Goal: Transaction & Acquisition: Purchase product/service

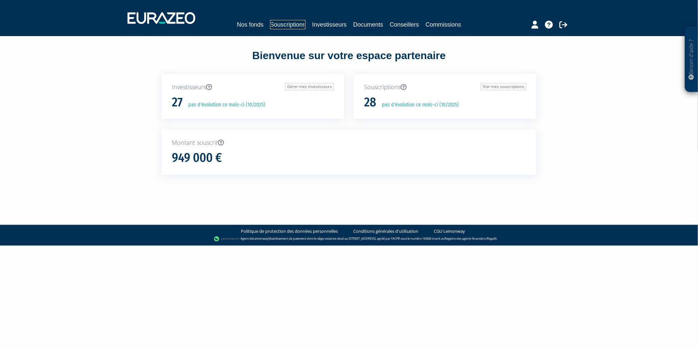
click at [270, 24] on link "Souscriptions" at bounding box center [287, 24] width 35 height 9
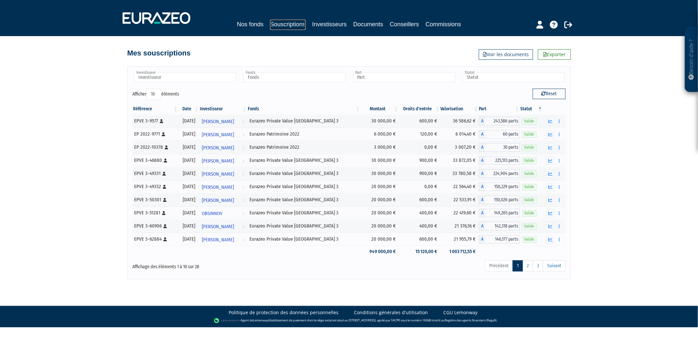
click at [271, 24] on link "Souscriptions" at bounding box center [287, 25] width 35 height 10
click at [237, 25] on link "Nos fonds" at bounding box center [250, 24] width 27 height 9
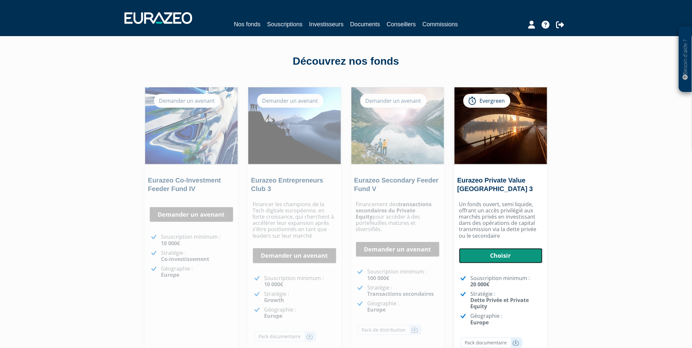
click at [505, 252] on link "Choisir" at bounding box center [500, 255] width 83 height 15
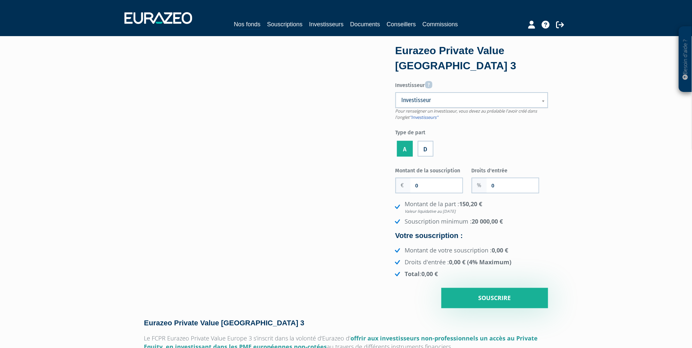
click at [456, 100] on span "Investisseur" at bounding box center [468, 100] width 132 height 8
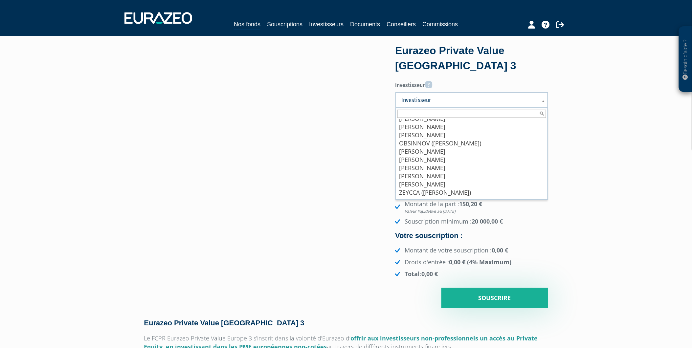
scroll to position [148, 0]
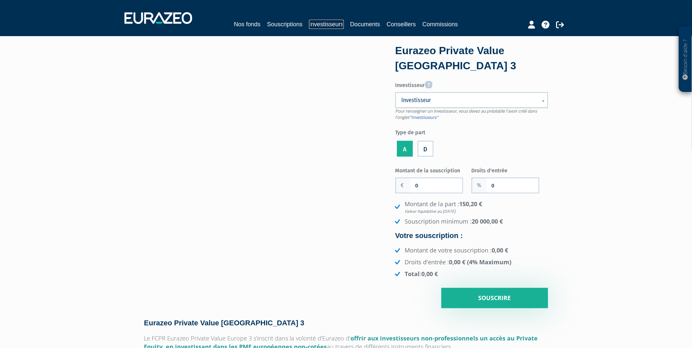
click at [323, 24] on link "Investisseurs" at bounding box center [326, 24] width 35 height 9
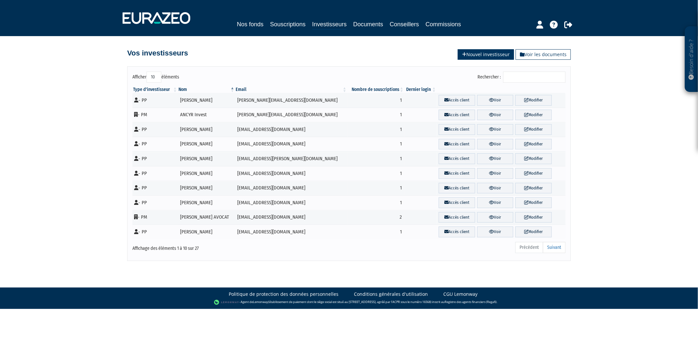
click at [481, 58] on link "Nouvel investisseur" at bounding box center [486, 54] width 56 height 11
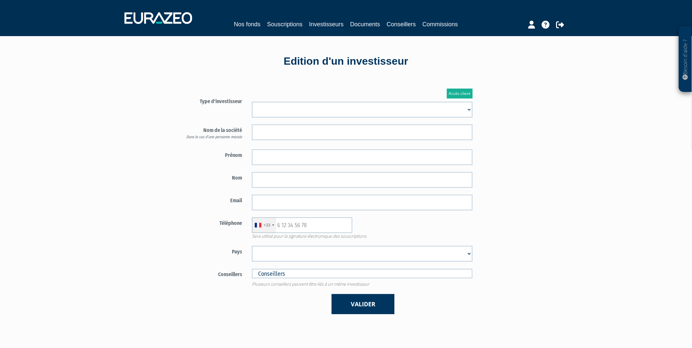
click at [337, 104] on select "Mr Mme Société" at bounding box center [362, 110] width 221 height 16
select select "1"
click at [252, 102] on select "Mr Mme Société" at bounding box center [362, 110] width 221 height 16
click at [287, 130] on input "text" at bounding box center [362, 133] width 221 height 16
click at [240, 146] on form "Type d'investisseur Mr Mme Société" at bounding box center [325, 205] width 308 height 219
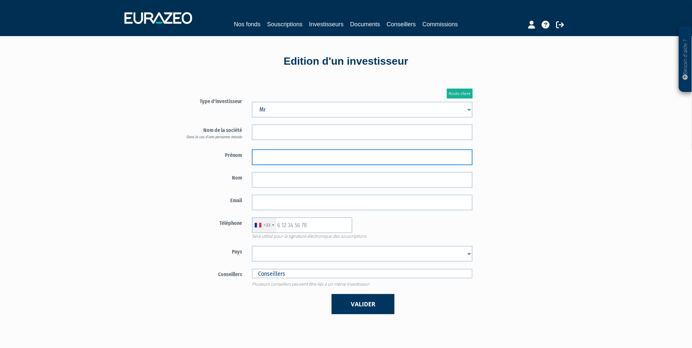
click at [270, 153] on input "text" at bounding box center [362, 158] width 221 height 16
type input "Charles"
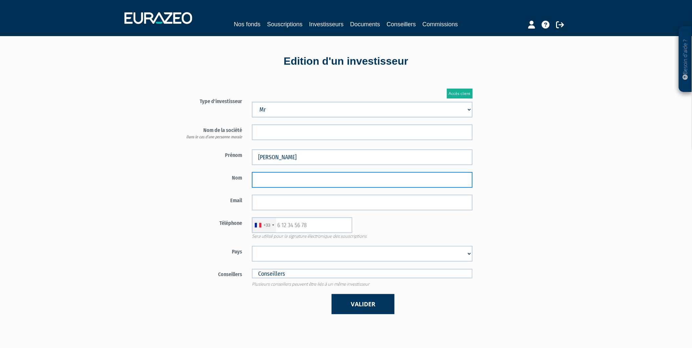
click at [257, 183] on input "text" at bounding box center [362, 180] width 221 height 16
type input "MICHAÏLESCO"
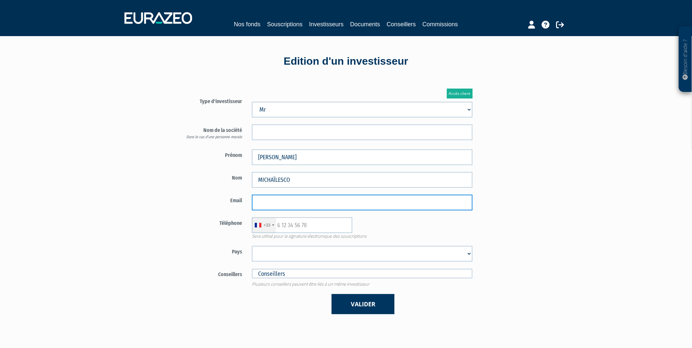
click at [286, 204] on input "email" at bounding box center [362, 203] width 221 height 16
type input "[EMAIL_ADDRESS][DOMAIN_NAME]"
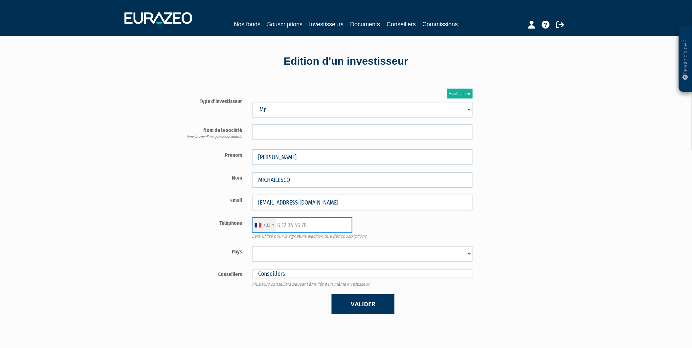
type input "0658694672"
select select "75"
click at [316, 227] on input "0658694672" at bounding box center [302, 226] width 101 height 16
click at [206, 238] on div "Téléphone +33 France +33 Germany (Deutschland) +49 Switzerland (Schweiz) +41 Be…" at bounding box center [325, 229] width 308 height 22
click at [288, 267] on form "Type d'investisseur Mr Mme Société" at bounding box center [325, 205] width 308 height 219
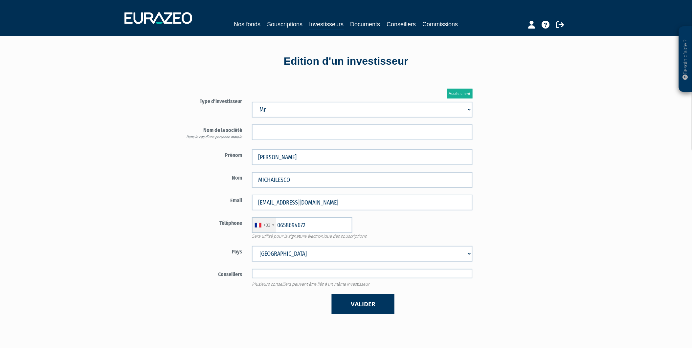
click at [293, 274] on input "text" at bounding box center [362, 274] width 221 height 10
click at [347, 303] on button "Valider" at bounding box center [363, 304] width 63 height 20
type input "Conseillers"
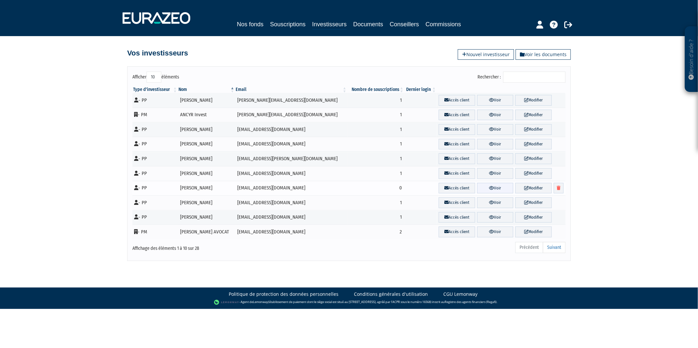
click at [495, 189] on link "Voir" at bounding box center [495, 188] width 36 height 11
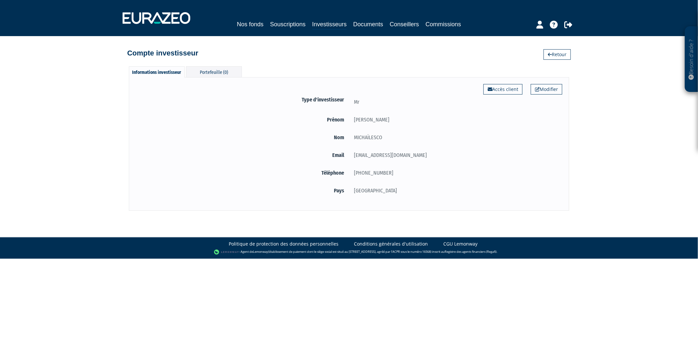
click at [209, 66] on div "Informations investisseur Portefeuille (0) Modifier Accès client Type d'investi…" at bounding box center [349, 135] width 375 height 151
click at [212, 70] on div "Portefeuille (0)" at bounding box center [214, 71] width 56 height 11
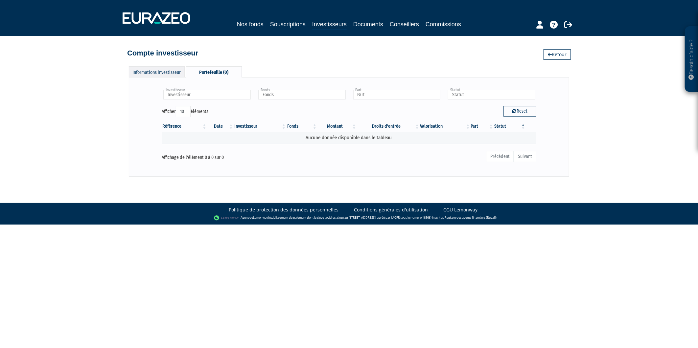
click at [161, 72] on div "Informations investisseur" at bounding box center [157, 71] width 56 height 11
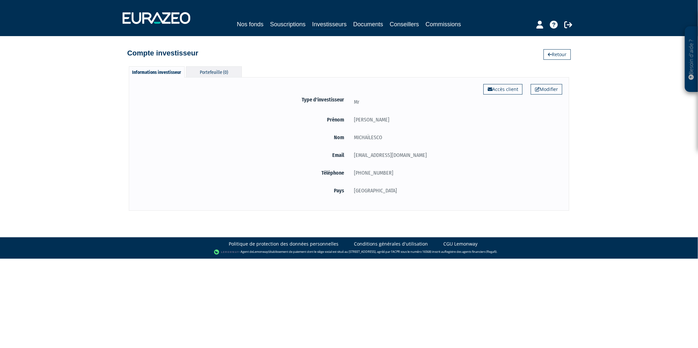
click at [208, 71] on div "Portefeuille (0)" at bounding box center [214, 71] width 56 height 11
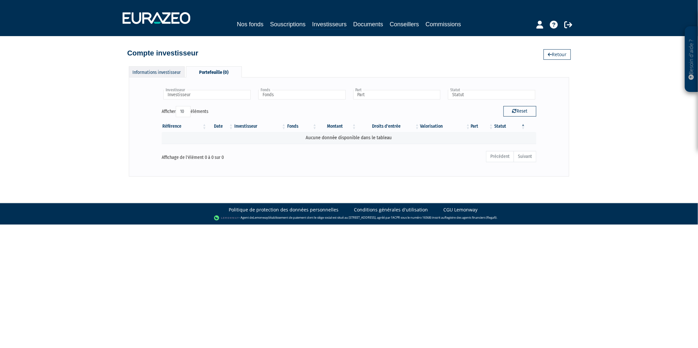
click at [152, 72] on div "Informations investisseur" at bounding box center [157, 71] width 56 height 11
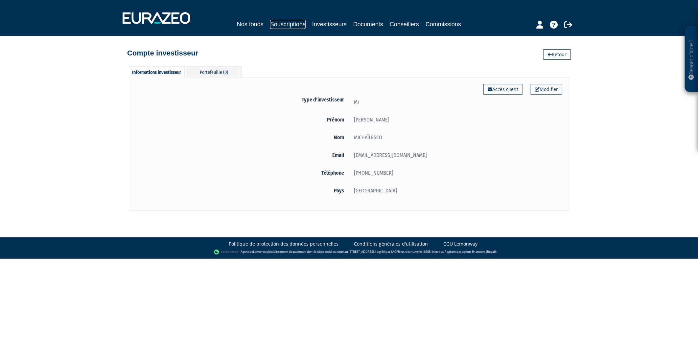
click at [281, 25] on link "Souscriptions" at bounding box center [287, 24] width 35 height 9
click at [239, 24] on link "Nos fonds" at bounding box center [250, 24] width 27 height 9
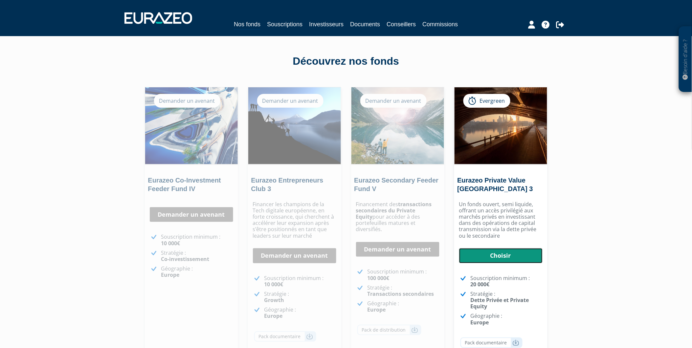
click at [503, 258] on link "Choisir" at bounding box center [500, 255] width 83 height 15
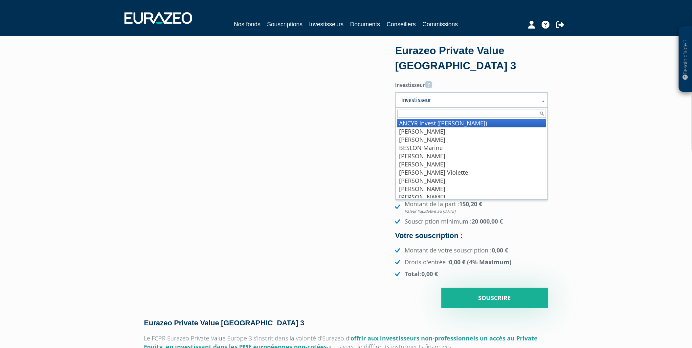
click at [459, 98] on span "Investisseur" at bounding box center [468, 100] width 132 height 8
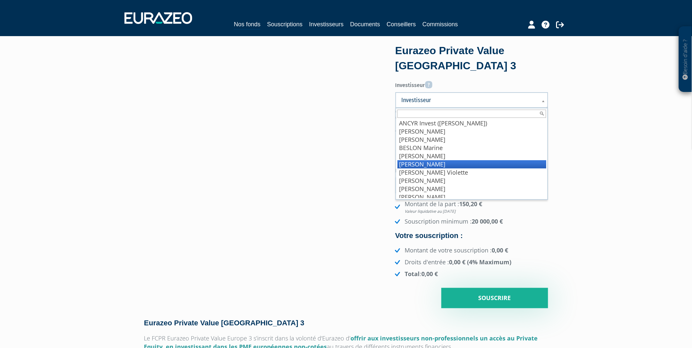
scroll to position [109, 0]
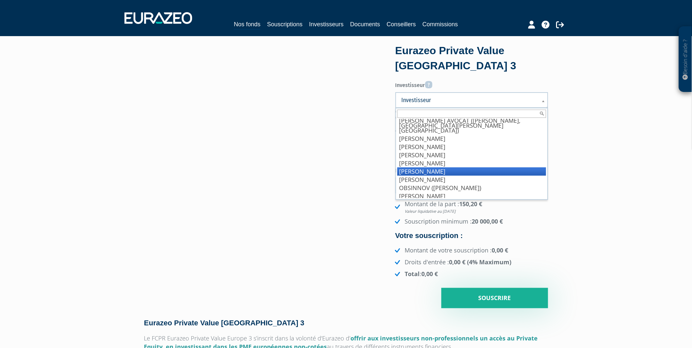
click at [461, 168] on li "[PERSON_NAME]" at bounding box center [472, 172] width 149 height 8
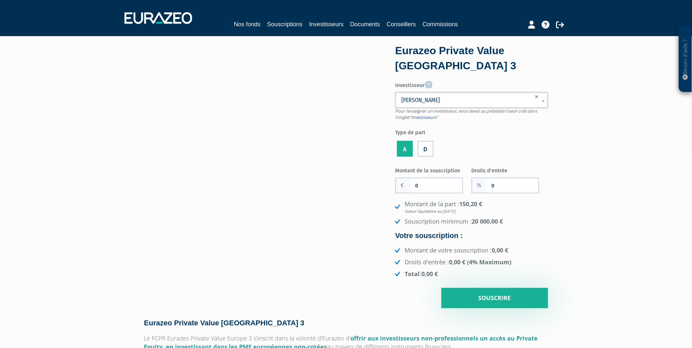
click at [425, 150] on label "D" at bounding box center [426, 149] width 16 height 16
click at [0, 0] on input "D" at bounding box center [0, 0] width 0 height 0
click at [404, 150] on label "A" at bounding box center [405, 149] width 16 height 16
click at [0, 0] on input "A" at bounding box center [0, 0] width 0 height 0
click at [426, 149] on label "D" at bounding box center [426, 149] width 16 height 16
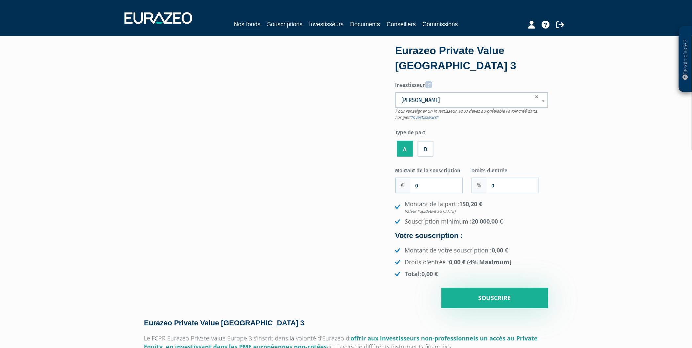
click at [0, 0] on input "D" at bounding box center [0, 0] width 0 height 0
click at [403, 146] on label "A" at bounding box center [405, 149] width 16 height 16
click at [0, 0] on input "A" at bounding box center [0, 0] width 0 height 0
click at [444, 188] on input "0" at bounding box center [437, 185] width 52 height 14
type input "20 000"
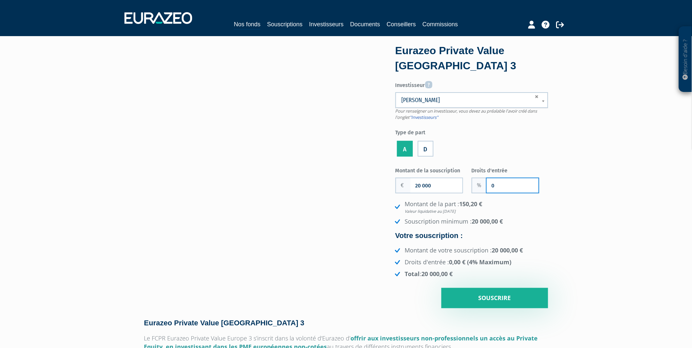
click at [498, 186] on input "0" at bounding box center [513, 185] width 52 height 14
type input "3"
click at [548, 231] on div "Eurazeo Private Value Europe 3 Investisseur Pour renseigner un investisseur, vo…" at bounding box center [484, 177] width 138 height 263
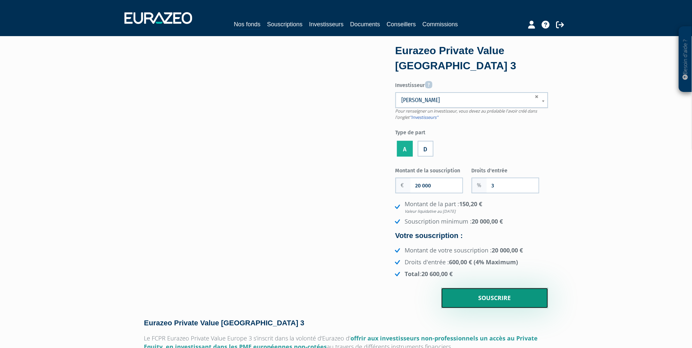
click at [526, 291] on input "Souscrire" at bounding box center [495, 298] width 107 height 20
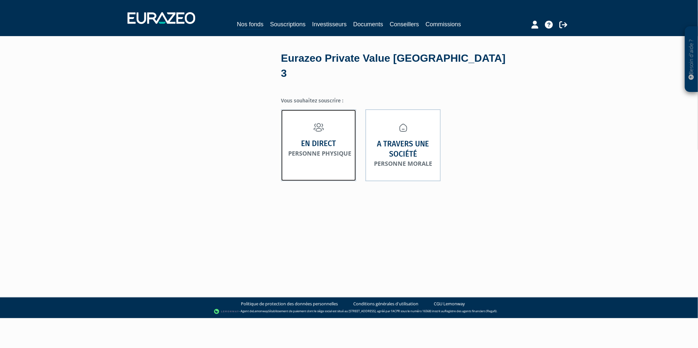
click at [308, 155] on link "En direct Personne physique" at bounding box center [318, 145] width 75 height 72
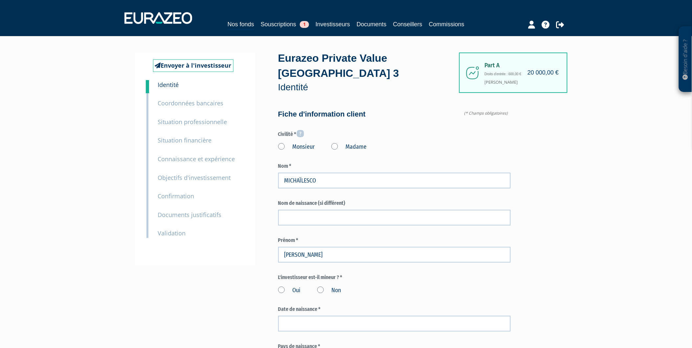
type input "6 58 69 46 72"
click at [281, 143] on label "Monsieur" at bounding box center [296, 147] width 37 height 9
click at [0, 0] on input "Monsieur" at bounding box center [0, 0] width 0 height 0
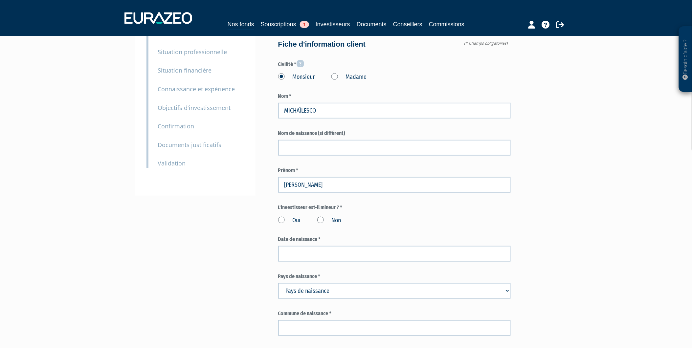
scroll to position [73, 0]
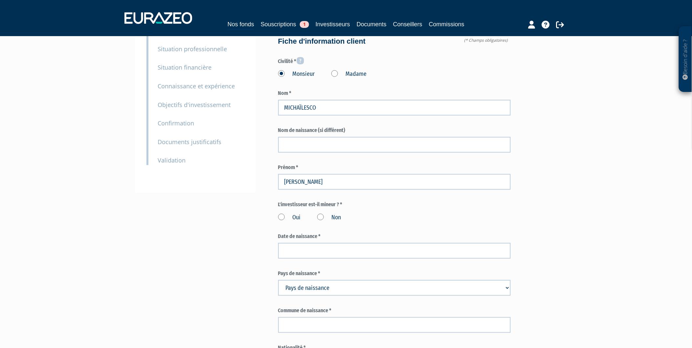
click at [322, 214] on label "Non" at bounding box center [329, 218] width 24 height 9
click at [0, 0] on input "Non" at bounding box center [0, 0] width 0 height 0
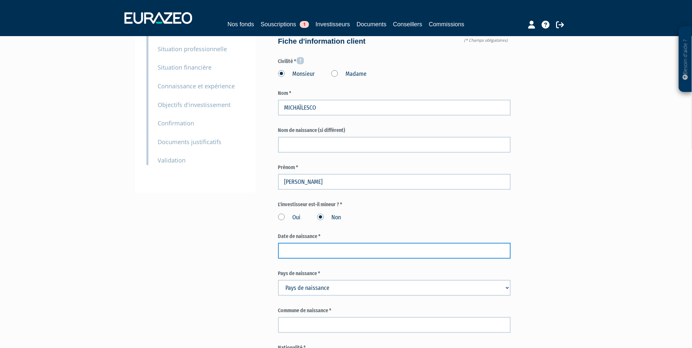
click at [331, 243] on input at bounding box center [394, 251] width 233 height 16
click at [306, 243] on input at bounding box center [394, 251] width 233 height 16
type input "12/03/1997"
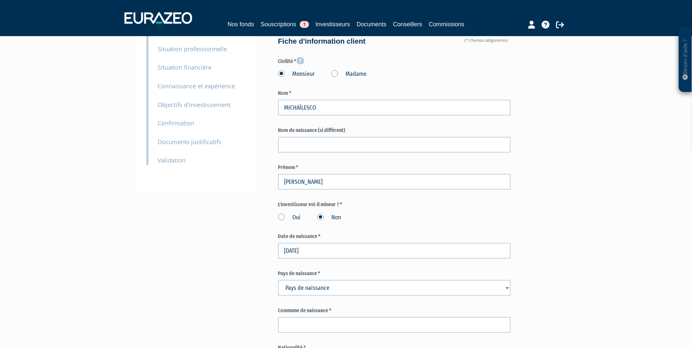
click at [344, 280] on select "Pays de naissance Afghanistan Afrique du Sud Albanie Algérie Allemagne Andorre" at bounding box center [394, 288] width 233 height 16
select select "75"
click at [278, 280] on select "Pays de naissance Afghanistan Afrique du Sud Albanie Algérie Allemagne Andorre" at bounding box center [394, 288] width 233 height 16
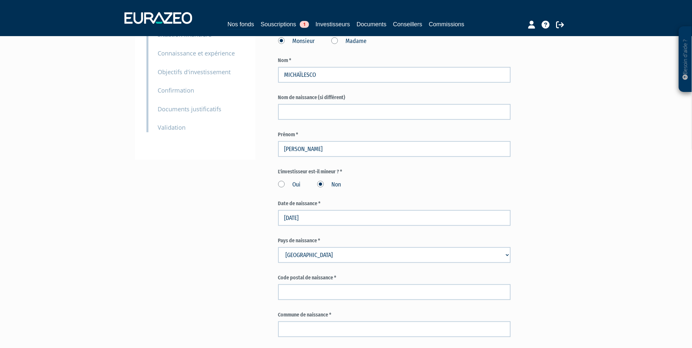
scroll to position [146, 0]
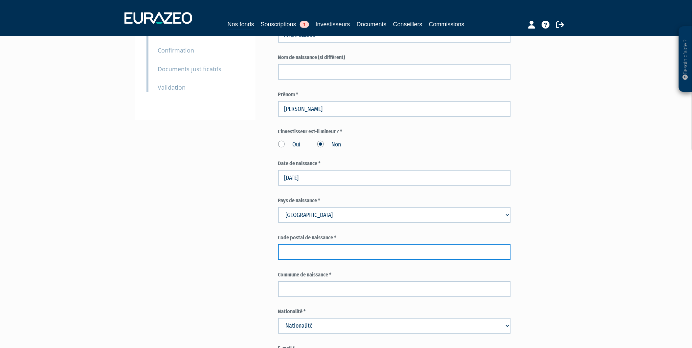
click at [322, 244] on input "text" at bounding box center [394, 252] width 233 height 16
type input "57000"
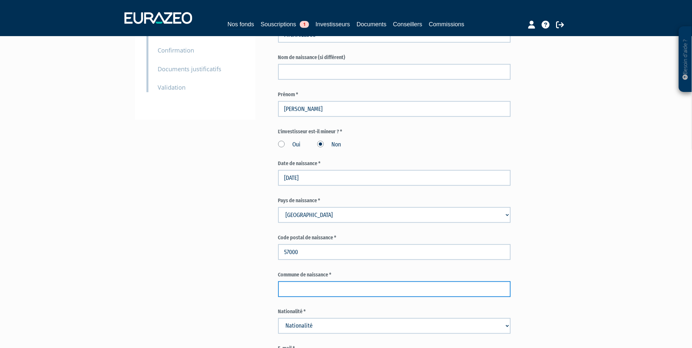
click at [330, 282] on input "text" at bounding box center [394, 290] width 233 height 16
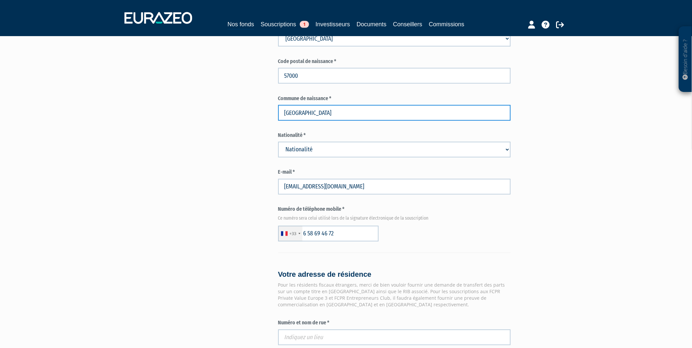
scroll to position [329, 0]
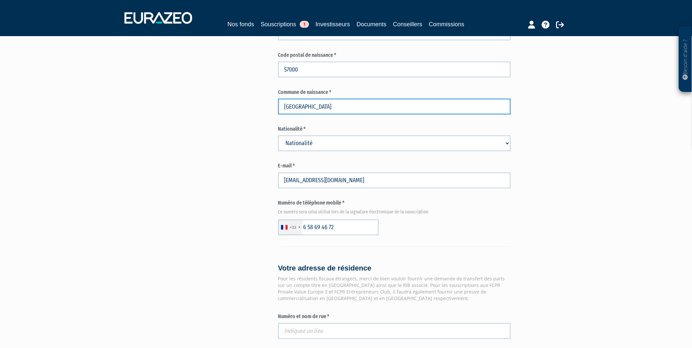
type input "METZ"
click at [333, 136] on select "Nationalité Afghanistan Afrique du Sud Albanie Algérie Allemagne Andorre" at bounding box center [394, 144] width 233 height 16
select select "75"
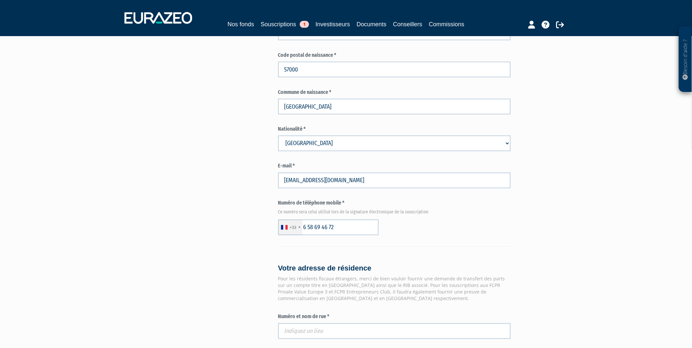
click at [278, 136] on select "Nationalité Afghanistan Afrique du Sud Albanie Algérie Allemagne Andorre" at bounding box center [394, 144] width 233 height 16
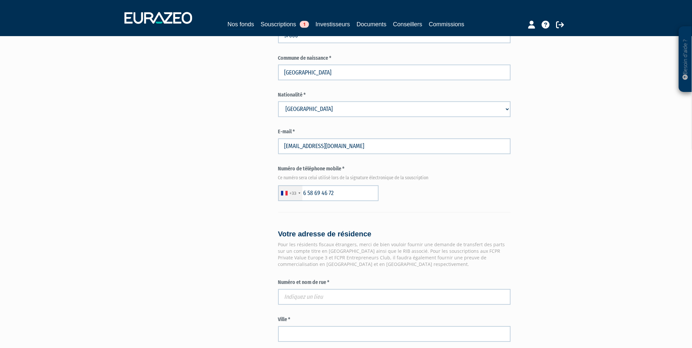
scroll to position [402, 0]
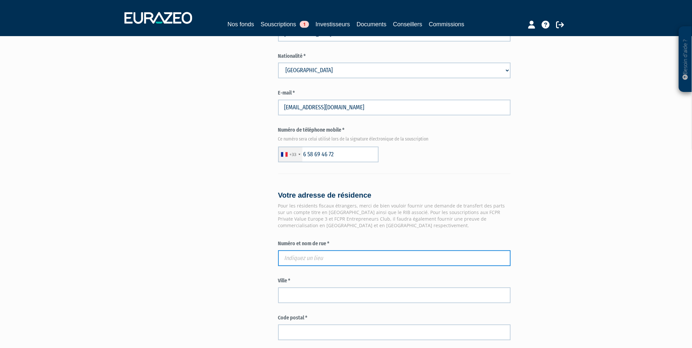
click at [309, 251] on input "text" at bounding box center [394, 259] width 233 height 16
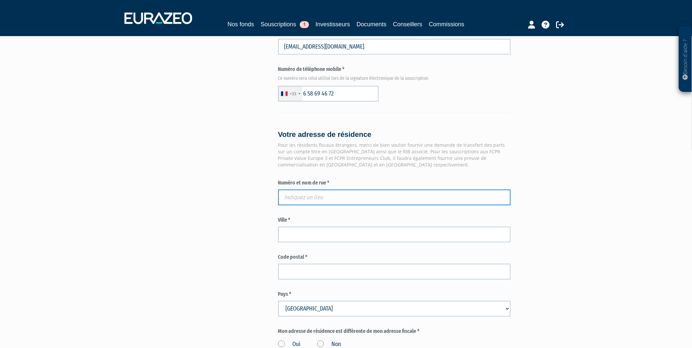
scroll to position [474, 0]
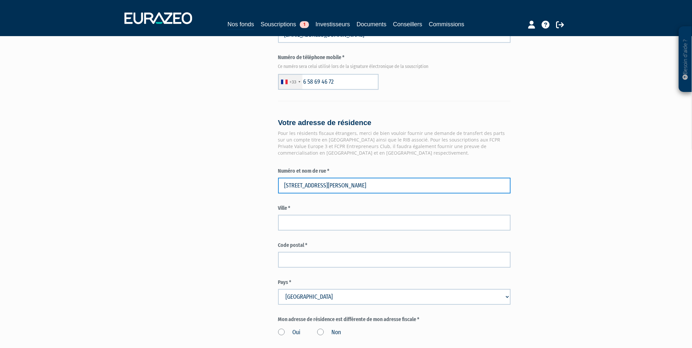
click at [358, 178] on input "21 rue simone de beauvoir" at bounding box center [394, 186] width 233 height 16
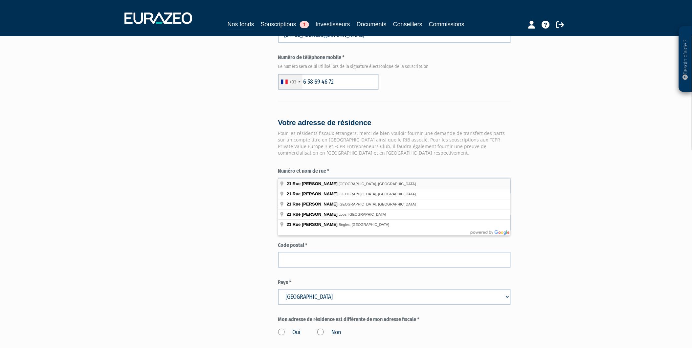
type input "21 Rue Simone de Beauvoir, Lyon, France"
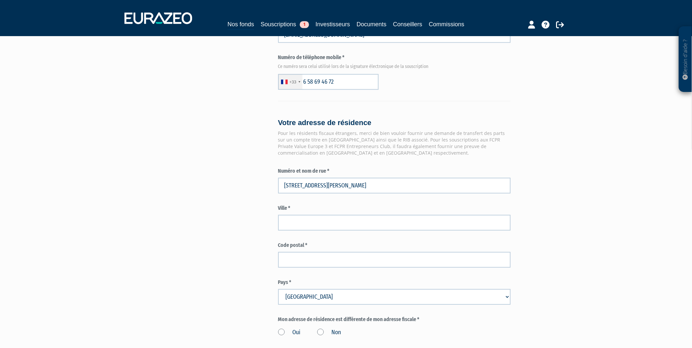
type input "Lyon"
type input "69007"
type input "21 Rue Simone de Beauvoir"
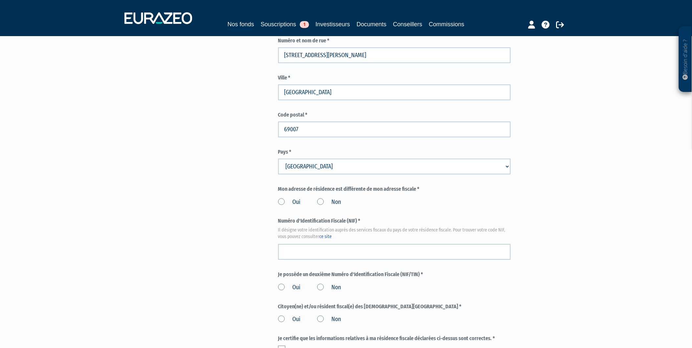
scroll to position [620, 0]
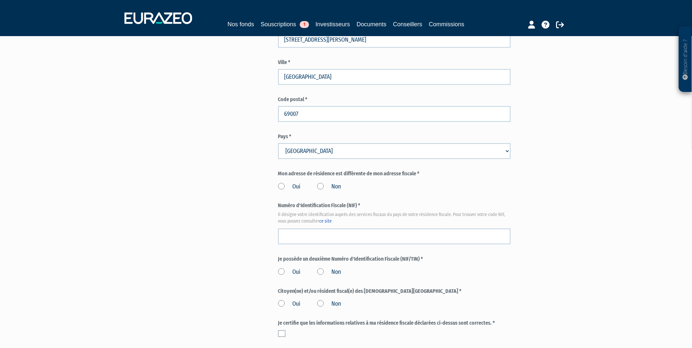
click at [330, 183] on label "Non" at bounding box center [329, 187] width 24 height 9
click at [0, 0] on input "Non" at bounding box center [0, 0] width 0 height 0
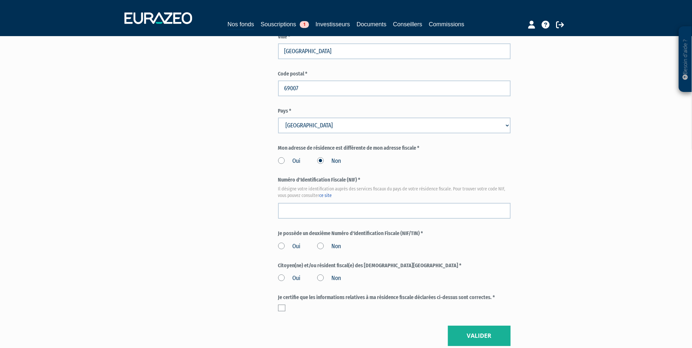
scroll to position [657, 0]
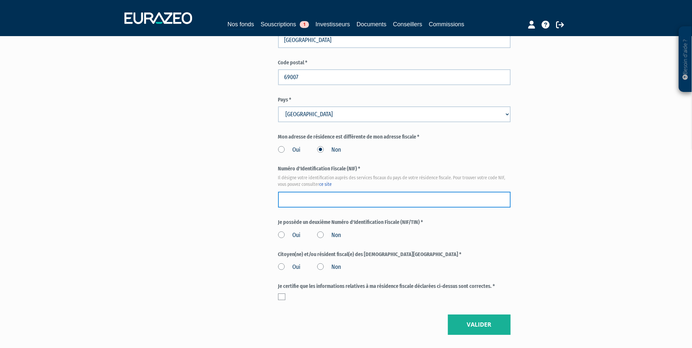
click at [338, 192] on input "text" at bounding box center [394, 200] width 233 height 16
paste input "30 30 827 140 292"
type input "30 30 827 140 292"
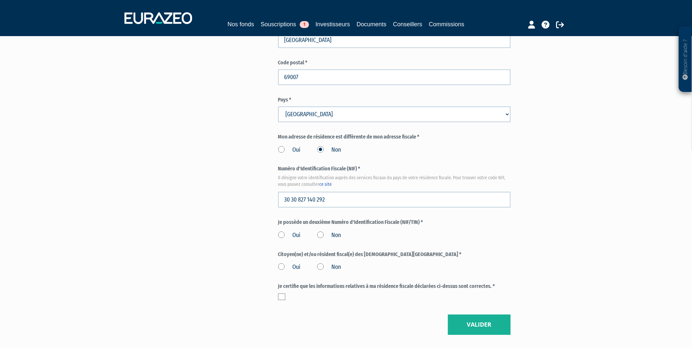
click at [324, 231] on label "Non" at bounding box center [329, 235] width 24 height 9
click at [0, 0] on input "Non" at bounding box center [0, 0] width 0 height 0
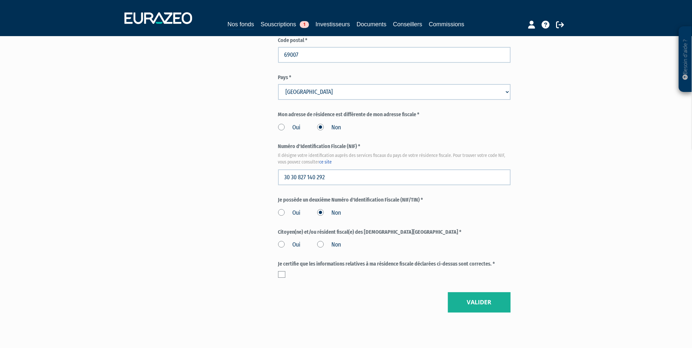
scroll to position [692, 0]
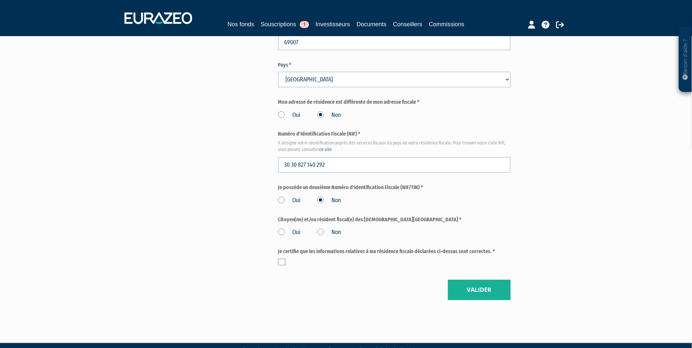
click at [327, 228] on label "Non" at bounding box center [329, 232] width 24 height 9
click at [0, 0] on input "Non" at bounding box center [0, 0] width 0 height 0
click at [280, 259] on label at bounding box center [281, 262] width 7 height 7
click at [0, 0] on input "checkbox" at bounding box center [0, 0] width 0 height 0
click at [468, 280] on button "Valider" at bounding box center [479, 290] width 63 height 20
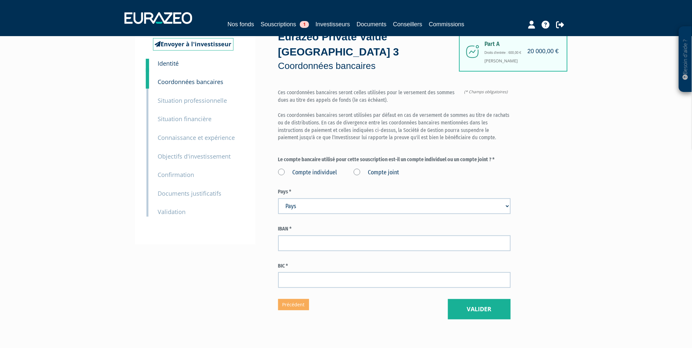
scroll to position [41, 0]
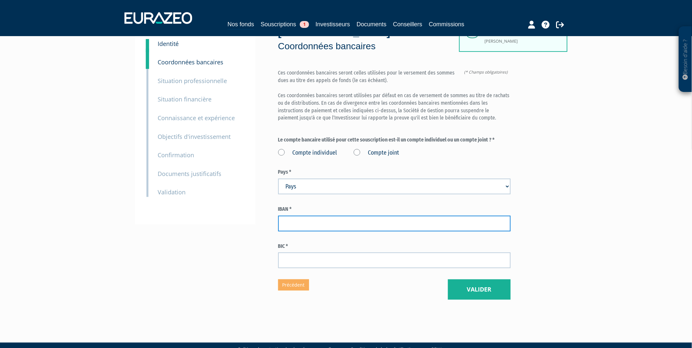
click at [309, 216] on input "text" at bounding box center [394, 224] width 233 height 16
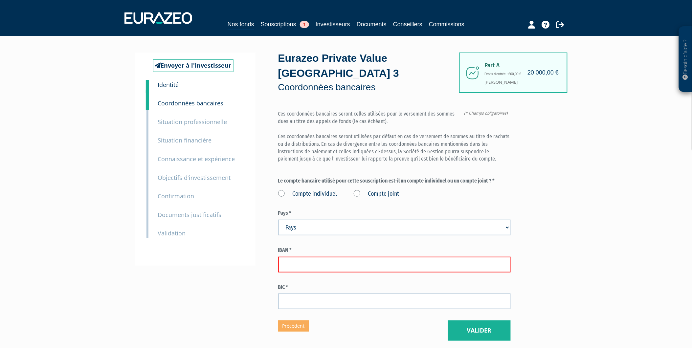
scroll to position [36, 0]
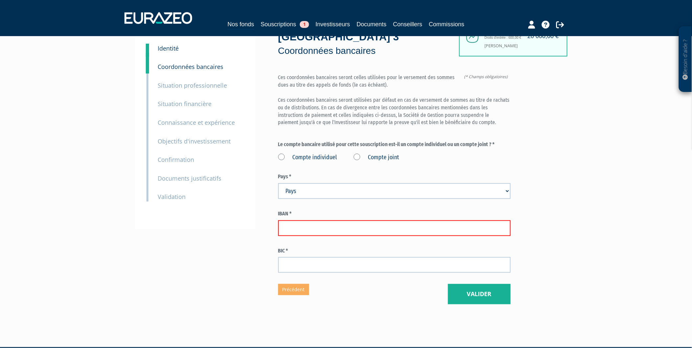
click at [393, 220] on input "text" at bounding box center [394, 228] width 233 height 16
type input "FR76 3000 3011 8900 0504 0732 032"
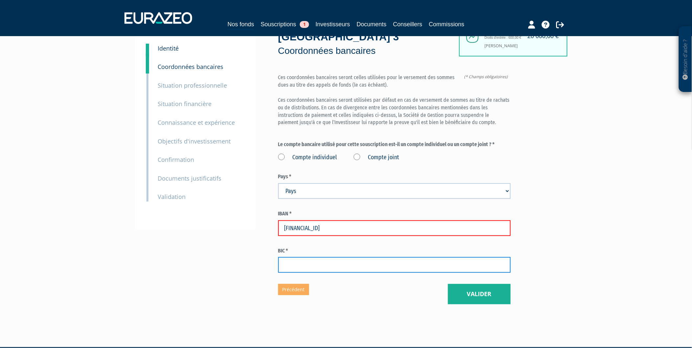
click at [383, 257] on input "text" at bounding box center [394, 265] width 233 height 16
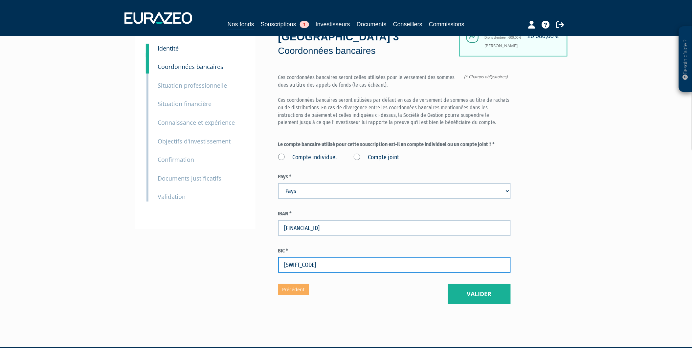
type input "SOGEFRPP"
click at [250, 239] on div "Envoyer à l'investisseur 1 Identité 2 Coordonnées bancaires 3 Situation profess…" at bounding box center [346, 160] width 413 height 288
click at [307, 153] on label "Compte individuel" at bounding box center [307, 157] width 59 height 9
click at [0, 0] on individuel "Compte individuel" at bounding box center [0, 0] width 0 height 0
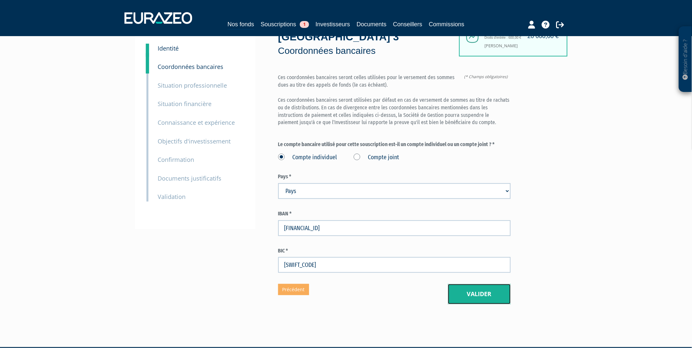
click at [475, 284] on button "Valider" at bounding box center [479, 294] width 63 height 20
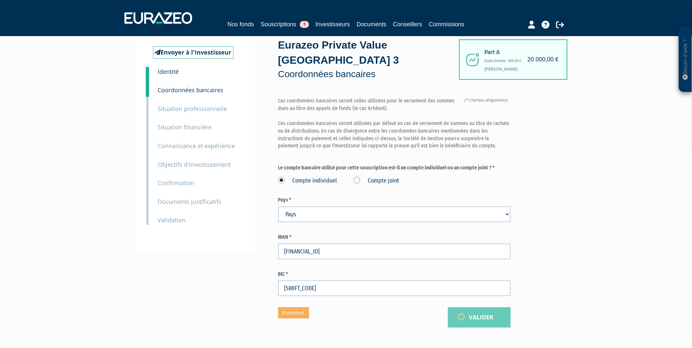
scroll to position [0, 0]
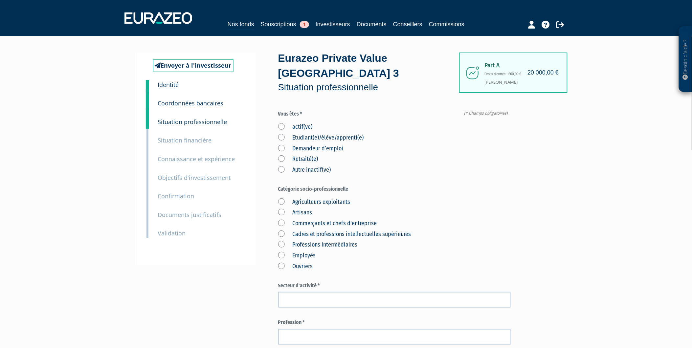
click at [296, 123] on label "actif(ve)" at bounding box center [295, 127] width 35 height 9
click at [0, 0] on input "actif(ve)" at bounding box center [0, 0] width 0 height 0
click at [311, 230] on label "Cadres et professions intellectuelles supérieures" at bounding box center [344, 234] width 133 height 9
click at [0, 0] on supérieures "Cadres et professions intellectuelles supérieures" at bounding box center [0, 0] width 0 height 0
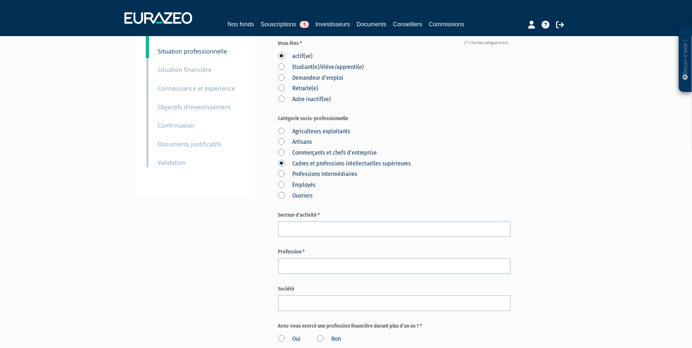
scroll to position [109, 0]
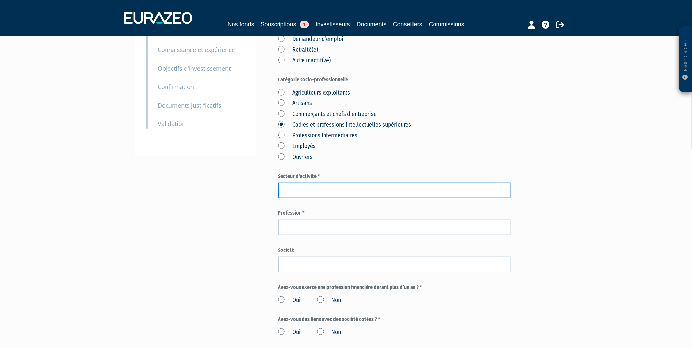
click at [308, 183] on input "text" at bounding box center [394, 191] width 233 height 16
type input "Informatique"
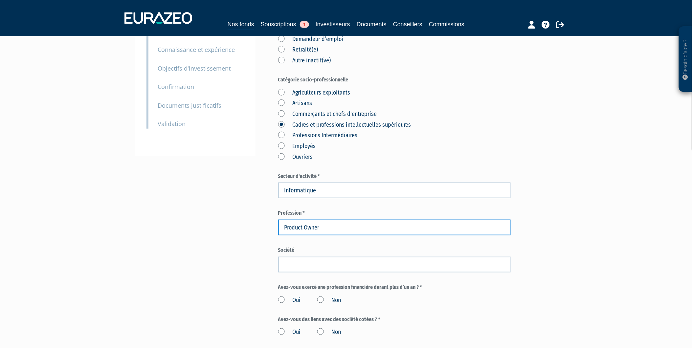
type input "Product Owner"
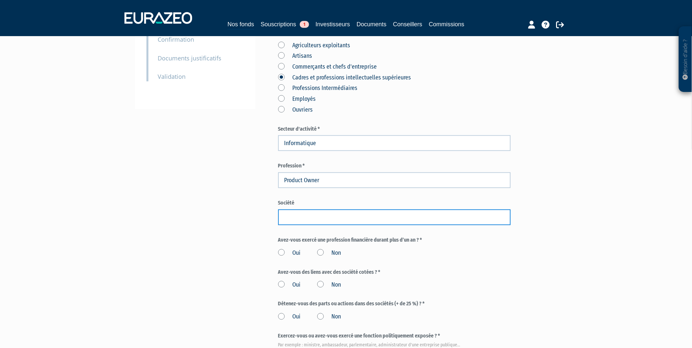
scroll to position [219, 0]
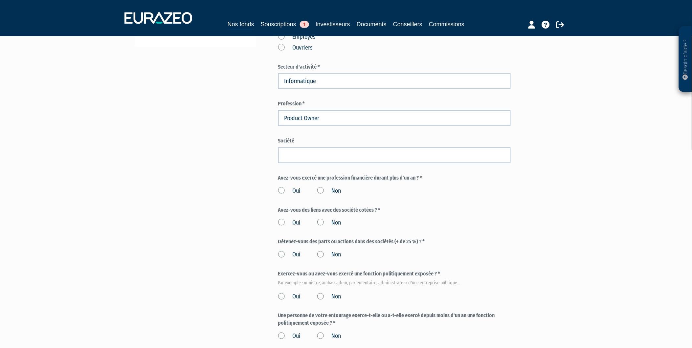
click at [323, 187] on label "Non" at bounding box center [329, 191] width 24 height 9
click at [0, 0] on input "Non" at bounding box center [0, 0] width 0 height 0
click at [320, 219] on label "Non" at bounding box center [329, 223] width 24 height 9
click at [0, 0] on input "Non" at bounding box center [0, 0] width 0 height 0
click at [326, 251] on label "Non" at bounding box center [329, 255] width 24 height 9
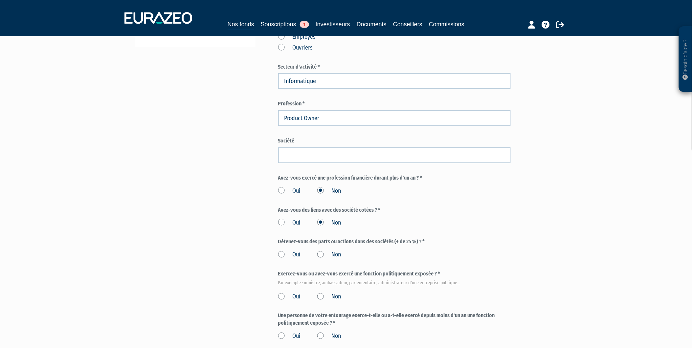
click at [0, 0] on input "Non" at bounding box center [0, 0] width 0 height 0
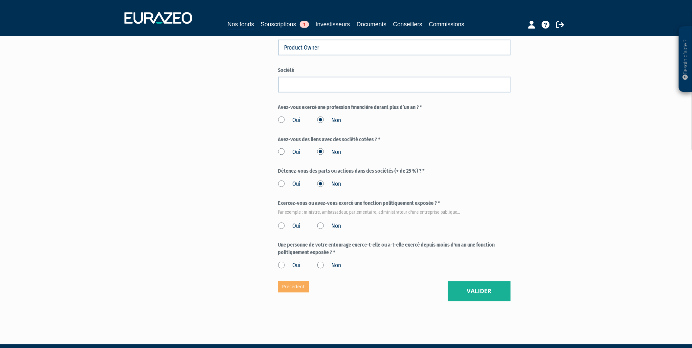
scroll to position [291, 0]
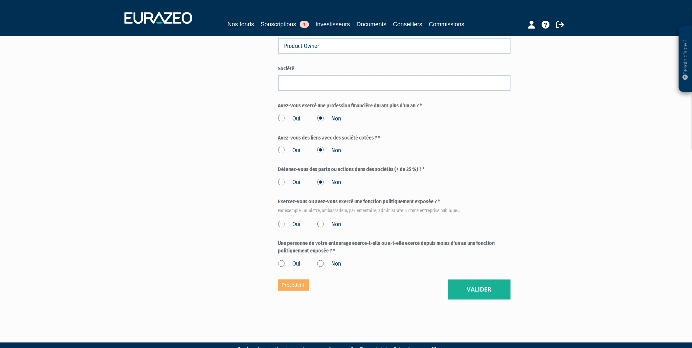
click at [328, 221] on label "Non" at bounding box center [329, 225] width 24 height 9
click at [0, 0] on input "Non" at bounding box center [0, 0] width 0 height 0
click at [338, 260] on label "Non" at bounding box center [329, 264] width 24 height 9
click at [0, 0] on input "Non" at bounding box center [0, 0] width 0 height 0
click at [474, 280] on button "Valider" at bounding box center [479, 290] width 63 height 20
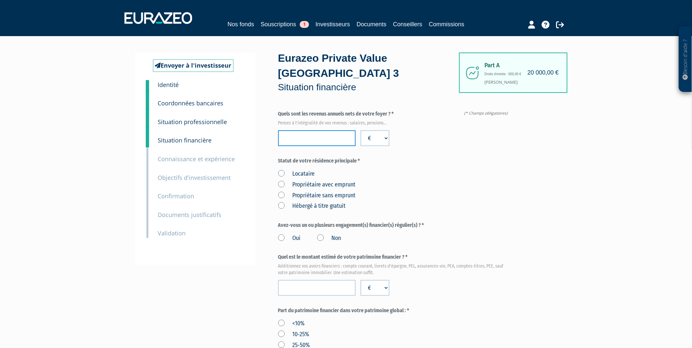
click at [334, 130] on input "number" at bounding box center [317, 138] width 78 height 16
type input "70000"
click at [445, 157] on label "Statut de votre résidence principale *" at bounding box center [394, 161] width 233 height 8
click at [291, 170] on label "Locataire" at bounding box center [296, 174] width 37 height 9
click at [0, 0] on input "Locataire" at bounding box center [0, 0] width 0 height 0
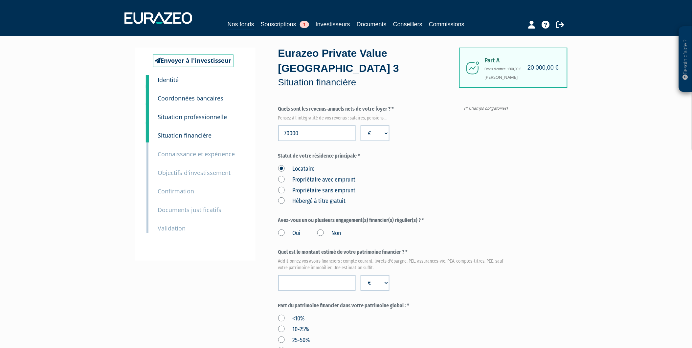
scroll to position [36, 0]
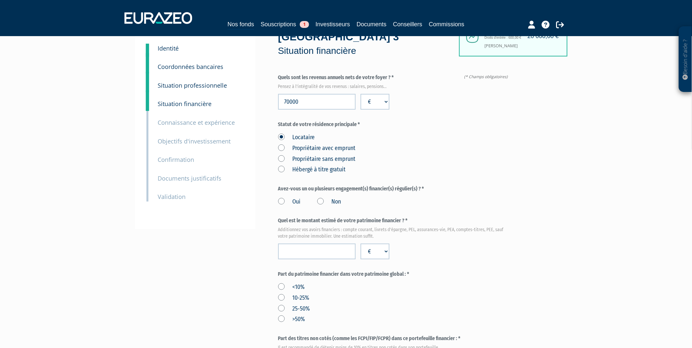
click at [320, 198] on label "Non" at bounding box center [329, 202] width 24 height 9
click at [0, 0] on input "Non" at bounding box center [0, 0] width 0 height 0
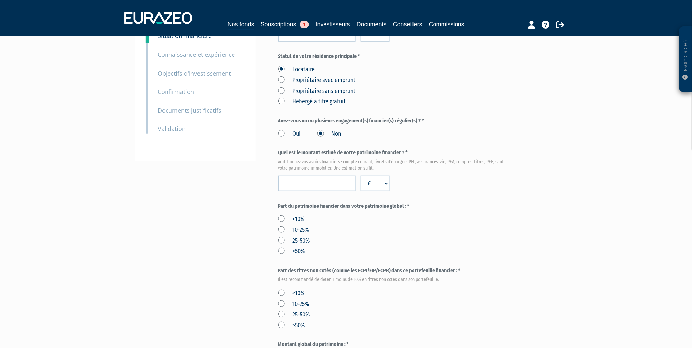
scroll to position [109, 0]
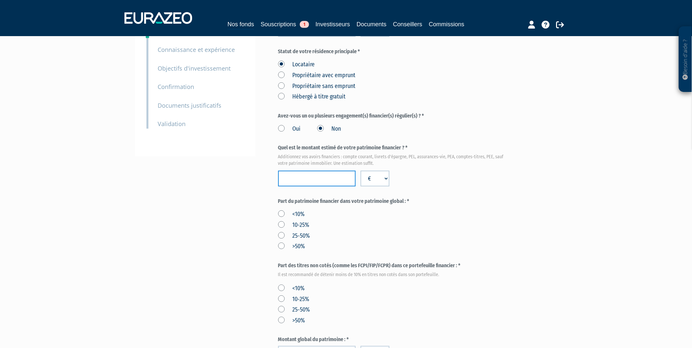
click at [321, 171] on input "number" at bounding box center [317, 179] width 78 height 16
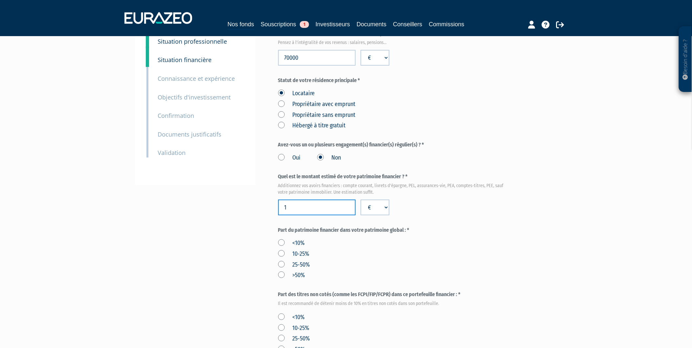
scroll to position [73, 0]
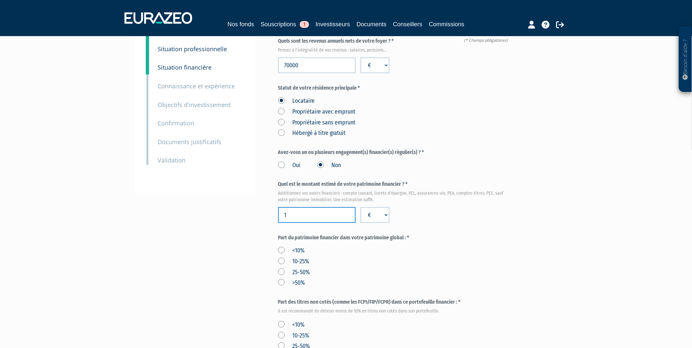
click at [320, 207] on input "1" at bounding box center [317, 215] width 78 height 16
type input "1"
click at [295, 207] on input "1" at bounding box center [317, 215] width 78 height 16
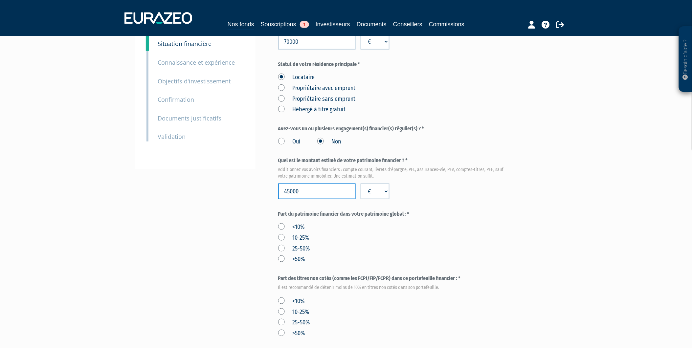
scroll to position [109, 0]
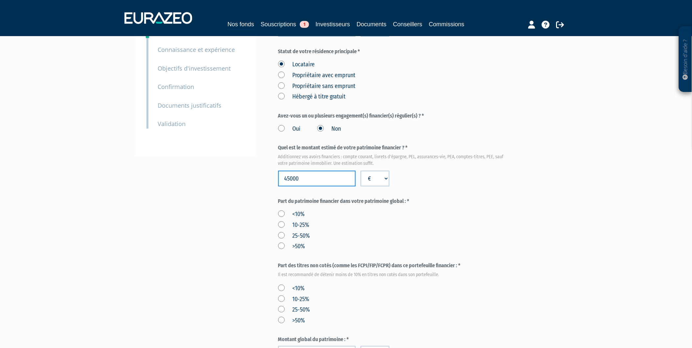
type input "45000"
click at [303, 242] on label ">50%" at bounding box center [291, 246] width 27 height 9
click at [0, 0] on input ">50%" at bounding box center [0, 0] width 0 height 0
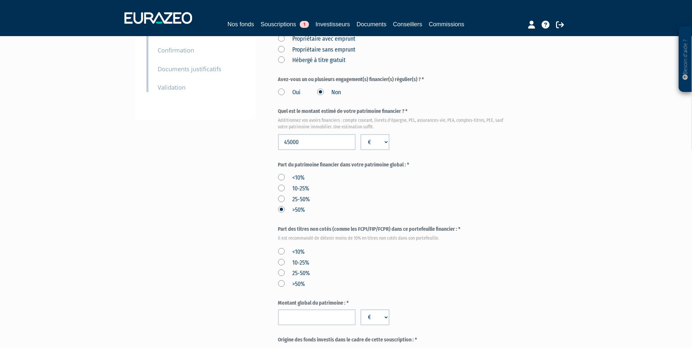
click at [232, 216] on div "Envoyer à l'investisseur 1 Identité 2 Coordonnées bancaires 3 Situation profess…" at bounding box center [346, 191] width 413 height 569
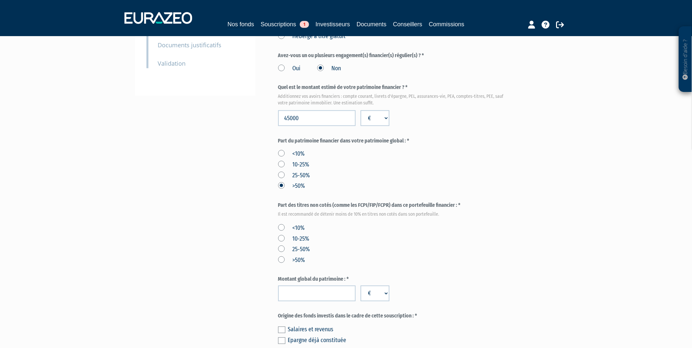
scroll to position [182, 0]
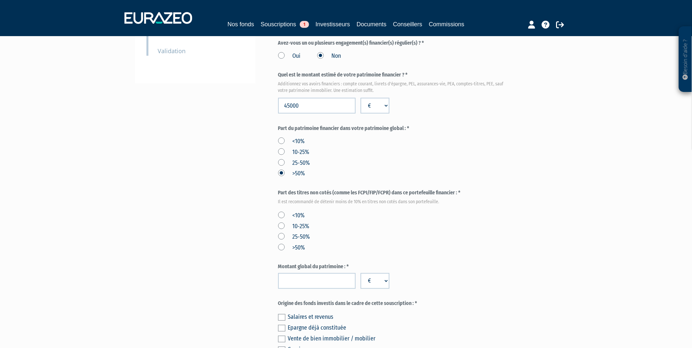
click at [297, 212] on label "<10%" at bounding box center [291, 216] width 27 height 9
click at [0, 0] on input "<10%" at bounding box center [0, 0] width 0 height 0
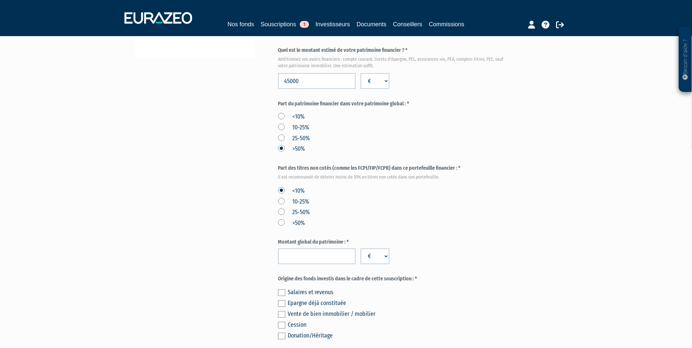
scroll to position [219, 0]
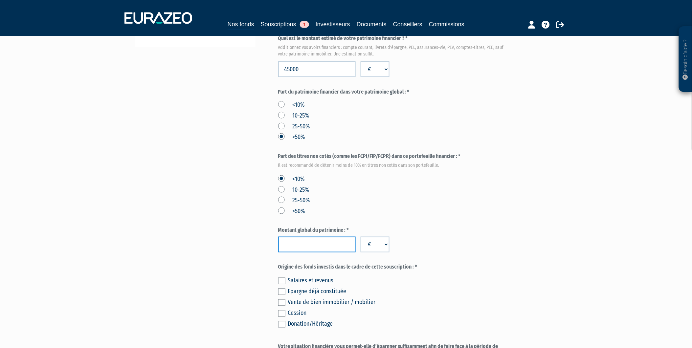
click at [304, 237] on input "number" at bounding box center [317, 245] width 78 height 16
type input "1"
type input "45000"
click at [261, 228] on div "Envoyer à l'investisseur 1 Identité 2 Coordonnées bancaires 3 Situation profess…" at bounding box center [346, 118] width 413 height 569
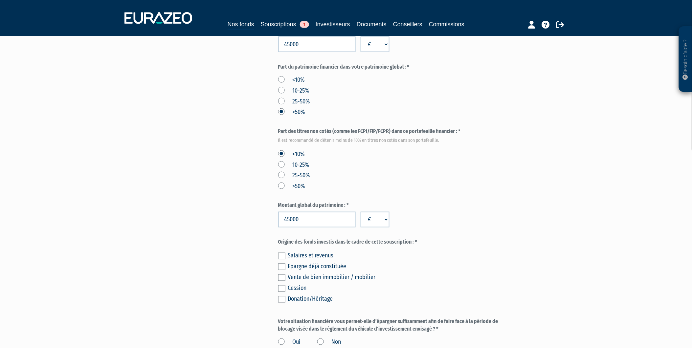
scroll to position [255, 0]
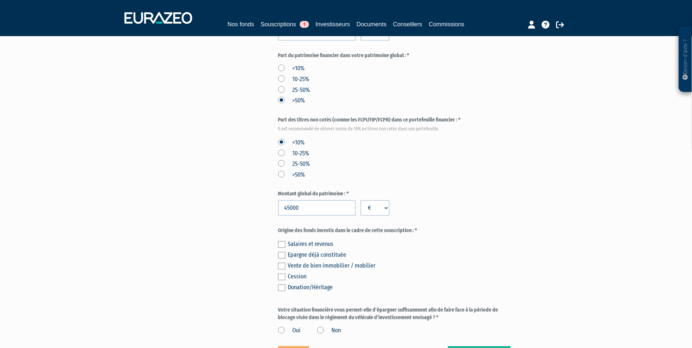
click at [283, 252] on label at bounding box center [281, 255] width 7 height 7
click at [0, 0] on input "checkbox" at bounding box center [0, 0] width 0 height 0
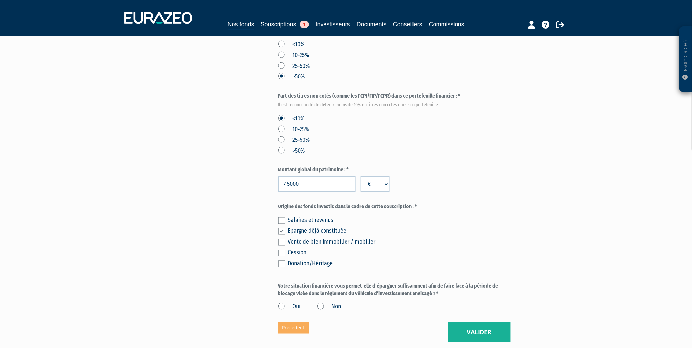
scroll to position [292, 0]
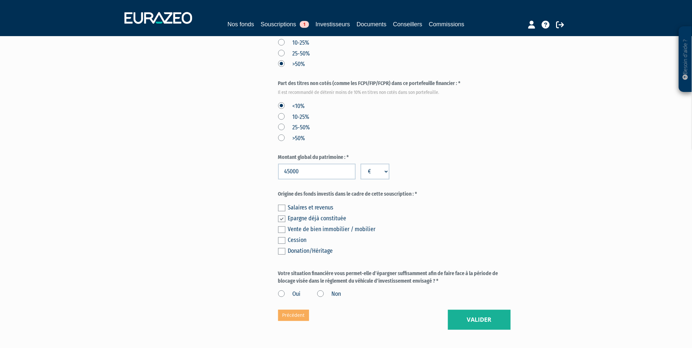
click at [286, 222] on div "Salaires et revenus Epargne déjà constituée Vente de bien immobilier / mobilier…" at bounding box center [394, 229] width 233 height 54
click at [281, 238] on label at bounding box center [281, 241] width 7 height 7
click at [0, 0] on input "checkbox" at bounding box center [0, 0] width 0 height 0
click at [283, 238] on label at bounding box center [281, 241] width 7 height 7
click at [0, 0] on input "checkbox" at bounding box center [0, 0] width 0 height 0
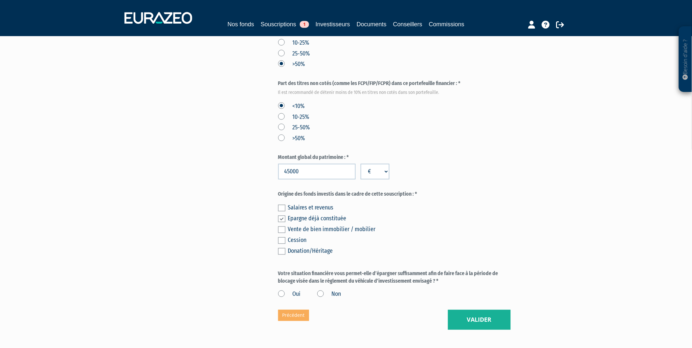
click at [289, 290] on label "Oui" at bounding box center [289, 294] width 23 height 9
click at [0, 0] on input "Oui" at bounding box center [0, 0] width 0 height 0
click at [491, 310] on button "Valider" at bounding box center [479, 320] width 63 height 20
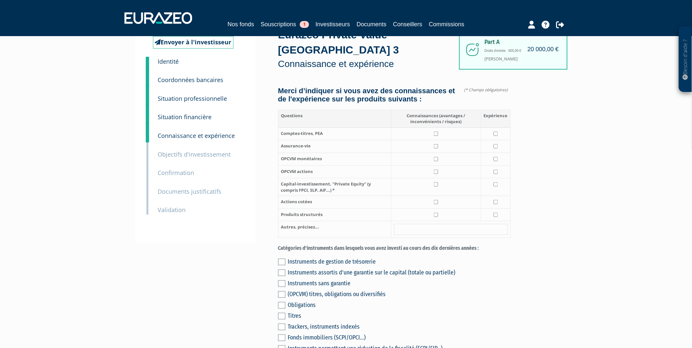
scroll to position [36, 0]
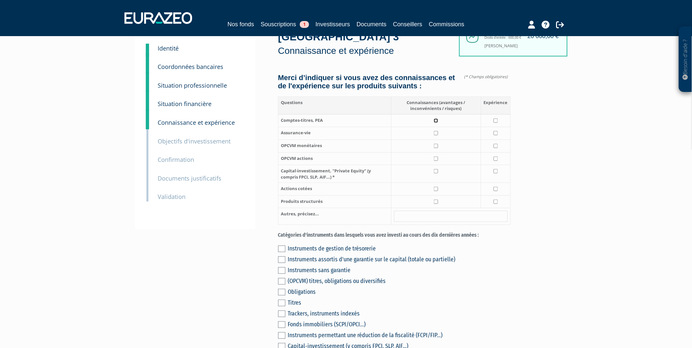
click at [437, 119] on input "checkbox" at bounding box center [436, 121] width 4 height 4
checkbox input "true"
click at [494, 114] on td at bounding box center [496, 120] width 30 height 13
checkbox input "true"
click at [497, 131] on input "checkbox" at bounding box center [496, 133] width 4 height 4
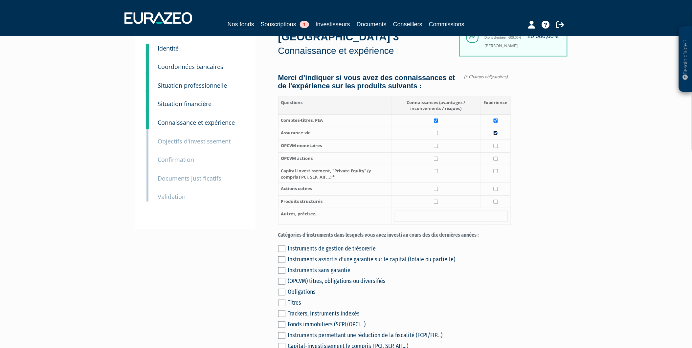
checkbox input "true"
click at [440, 127] on td at bounding box center [436, 133] width 90 height 13
checkbox input "true"
click at [438, 144] on input "checkbox" at bounding box center [436, 146] width 4 height 4
checkbox input "true"
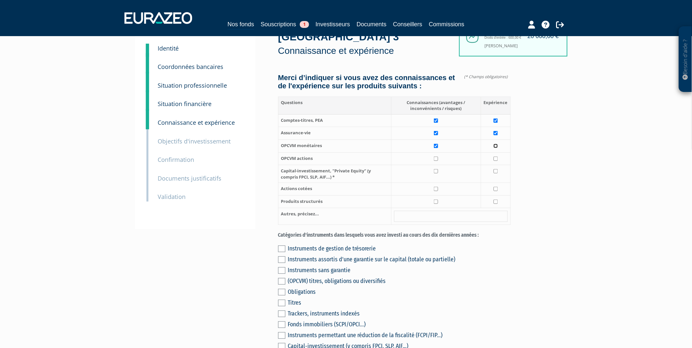
click at [497, 144] on input "checkbox" at bounding box center [496, 146] width 4 height 4
checkbox input "true"
click at [494, 157] on input "checkbox" at bounding box center [496, 159] width 4 height 4
checkbox input "true"
click at [438, 157] on input "checkbox" at bounding box center [436, 159] width 4 height 4
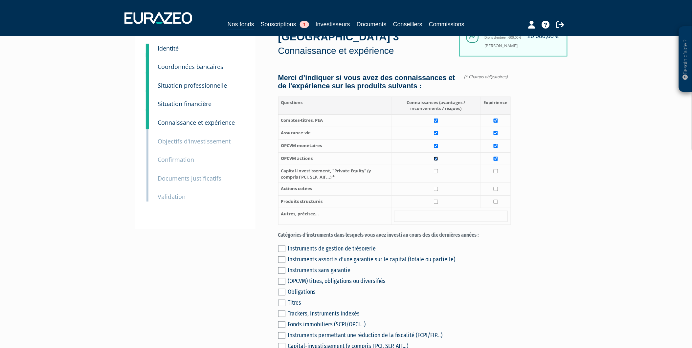
checkbox input "true"
click at [438, 187] on input "checkbox" at bounding box center [436, 189] width 4 height 4
checkbox input "true"
click at [495, 187] on input "checkbox" at bounding box center [496, 189] width 4 height 4
checkbox input "true"
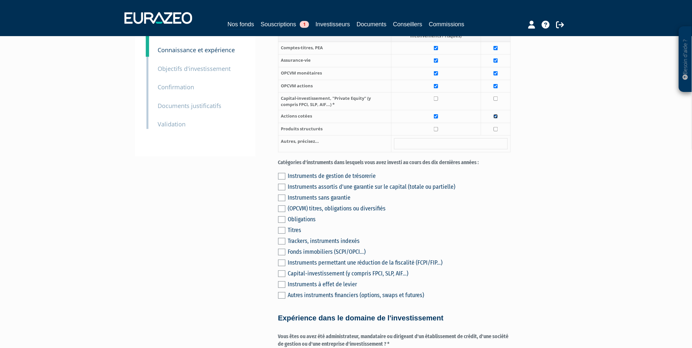
scroll to position [109, 0]
click at [282, 205] on label at bounding box center [281, 208] width 7 height 7
click at [0, 0] on input "checkbox" at bounding box center [0, 0] width 0 height 0
click at [281, 216] on label at bounding box center [281, 219] width 7 height 7
click at [0, 0] on input "checkbox" at bounding box center [0, 0] width 0 height 0
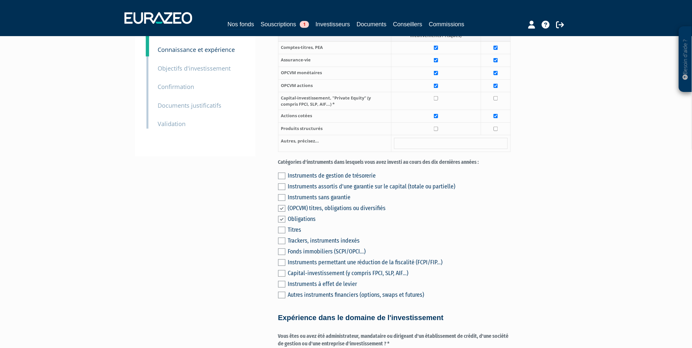
click at [282, 227] on label at bounding box center [281, 230] width 7 height 7
click at [0, 0] on input "checkbox" at bounding box center [0, 0] width 0 height 0
click at [283, 238] on label at bounding box center [281, 241] width 7 height 7
click at [0, 0] on input "checkbox" at bounding box center [0, 0] width 0 height 0
click at [284, 249] on label at bounding box center [281, 252] width 7 height 7
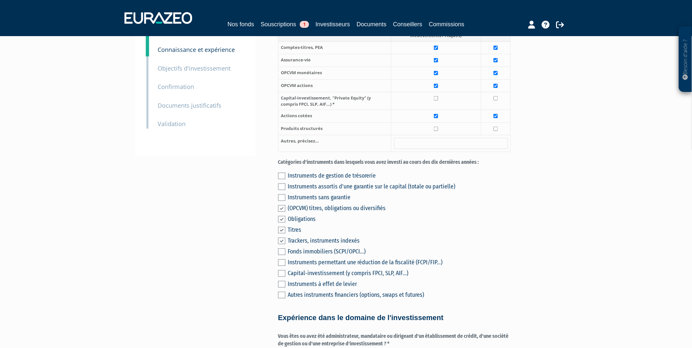
click at [0, 0] on input "checkbox" at bounding box center [0, 0] width 0 height 0
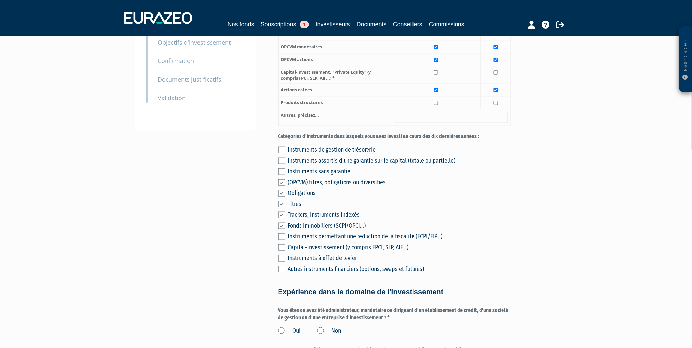
scroll to position [146, 0]
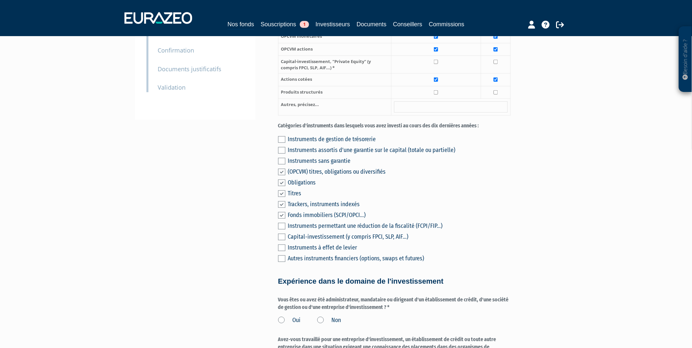
click at [281, 147] on label at bounding box center [281, 150] width 7 height 7
click at [0, 0] on input "checkbox" at bounding box center [0, 0] width 0 height 0
click at [281, 158] on label at bounding box center [281, 161] width 7 height 7
click at [0, 0] on input "checkbox" at bounding box center [0, 0] width 0 height 0
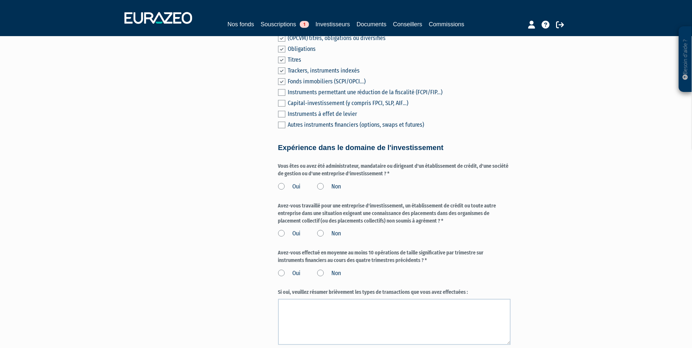
scroll to position [292, 0]
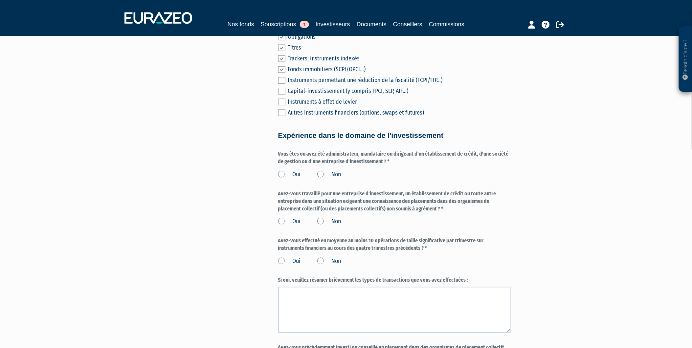
click at [333, 171] on label "Non" at bounding box center [329, 175] width 24 height 9
click at [0, 0] on input "Non" at bounding box center [0, 0] width 0 height 0
click at [336, 218] on label "Non" at bounding box center [329, 222] width 24 height 9
click at [0, 0] on input "Non" at bounding box center [0, 0] width 0 height 0
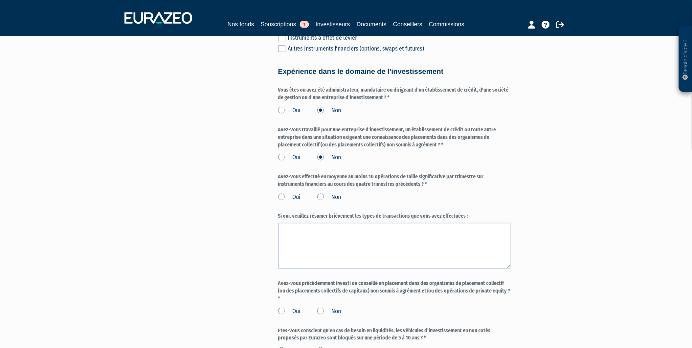
scroll to position [365, 0]
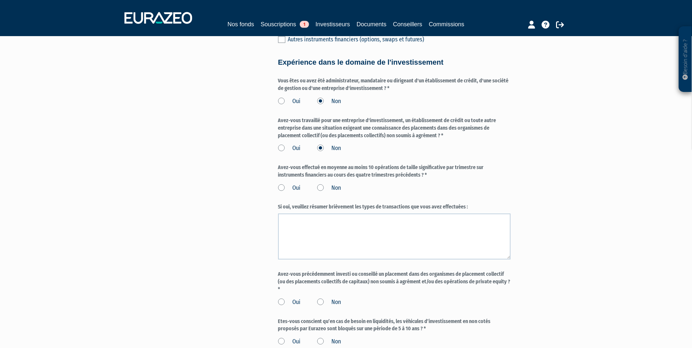
click at [334, 184] on label "Non" at bounding box center [329, 188] width 24 height 9
click at [0, 0] on input "Non" at bounding box center [0, 0] width 0 height 0
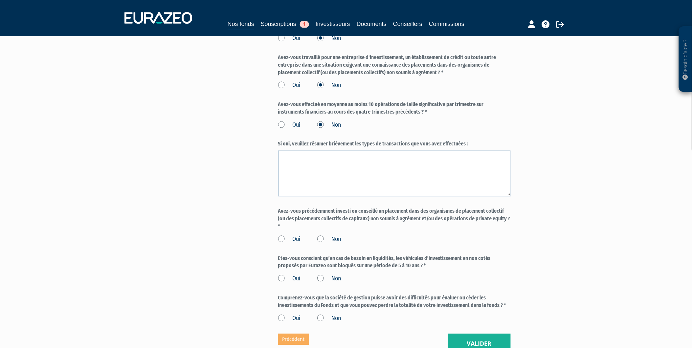
scroll to position [482, 0]
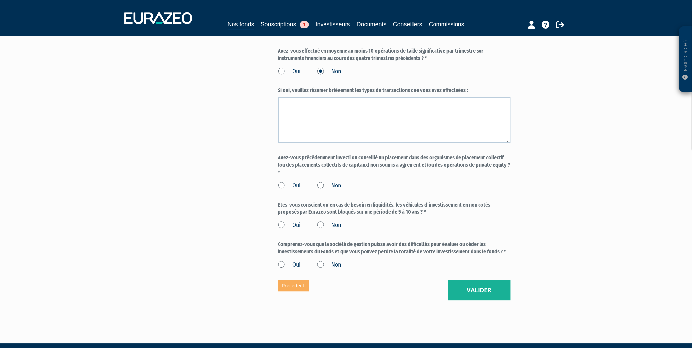
click at [330, 182] on label "Non" at bounding box center [329, 186] width 24 height 9
click at [0, 0] on input "Non" at bounding box center [0, 0] width 0 height 0
click at [285, 221] on label "Oui" at bounding box center [289, 225] width 23 height 9
click at [0, 0] on input "Oui" at bounding box center [0, 0] width 0 height 0
click at [286, 261] on label "Oui" at bounding box center [289, 265] width 23 height 9
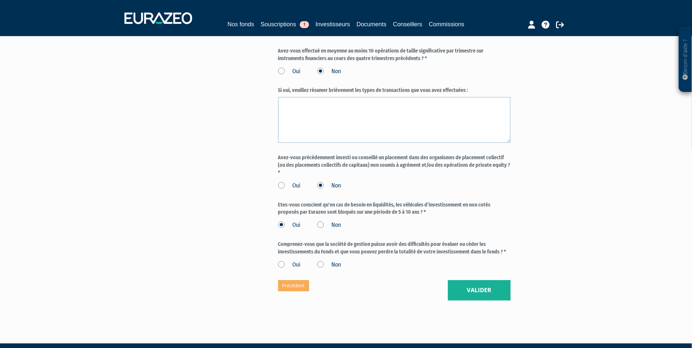
click at [0, 0] on input "Oui" at bounding box center [0, 0] width 0 height 0
click at [469, 280] on button "Valider" at bounding box center [479, 290] width 63 height 20
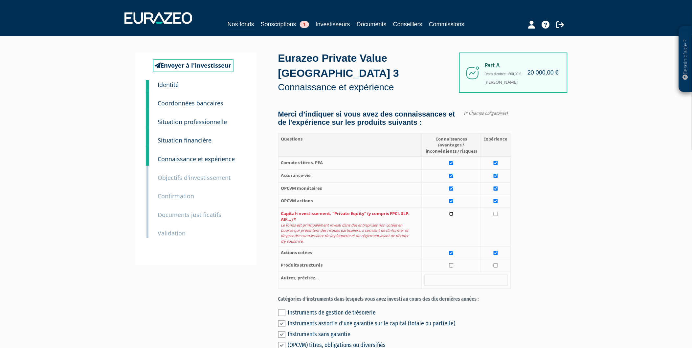
click at [451, 212] on input "checkbox" at bounding box center [451, 214] width 4 height 4
checkbox input "true"
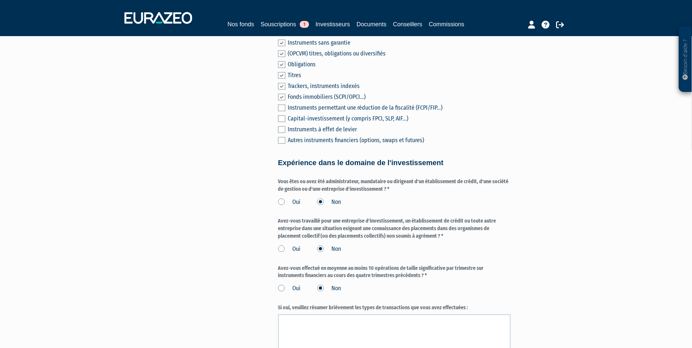
scroll to position [510, 0]
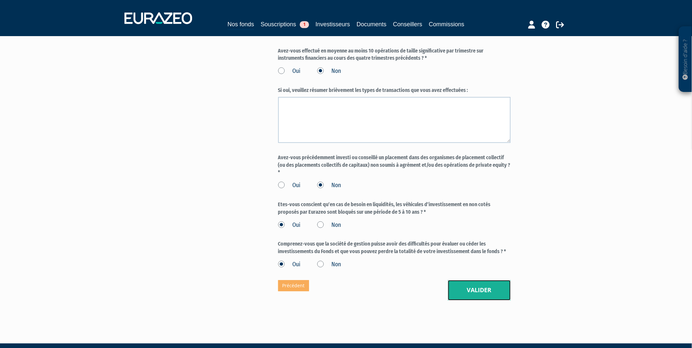
click at [464, 280] on button "Valider" at bounding box center [479, 290] width 63 height 20
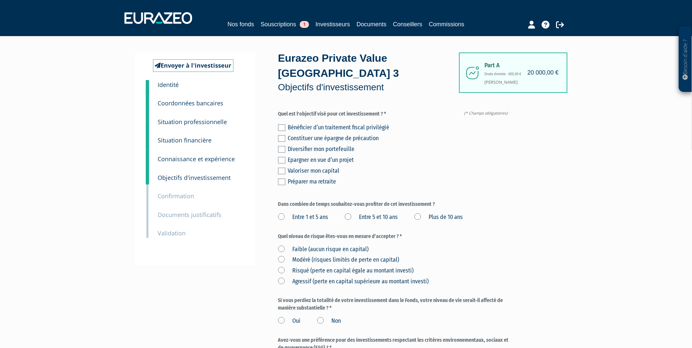
click at [282, 157] on label at bounding box center [281, 160] width 7 height 7
click at [0, 0] on input "checkbox" at bounding box center [0, 0] width 0 height 0
click at [283, 146] on label at bounding box center [281, 149] width 7 height 7
click at [0, 0] on input "checkbox" at bounding box center [0, 0] width 0 height 0
click at [282, 135] on label at bounding box center [281, 138] width 7 height 7
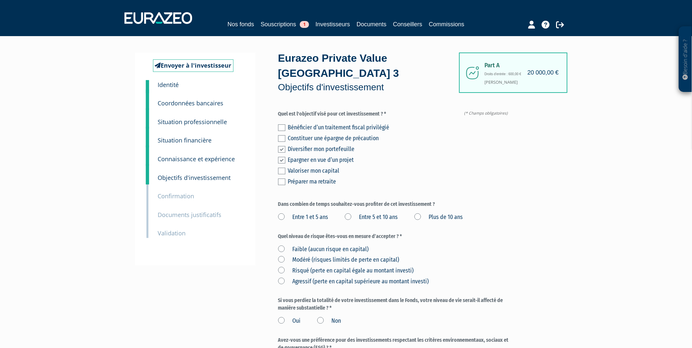
click at [0, 0] on input "checkbox" at bounding box center [0, 0] width 0 height 0
click at [281, 121] on div "Bénéficier d’un traitement fiscal privilégié Constituer une épargne de précauti…" at bounding box center [394, 153] width 233 height 65
click at [283, 135] on label at bounding box center [281, 138] width 7 height 7
click at [0, 0] on input "checkbox" at bounding box center [0, 0] width 0 height 0
click at [282, 168] on label at bounding box center [281, 171] width 7 height 7
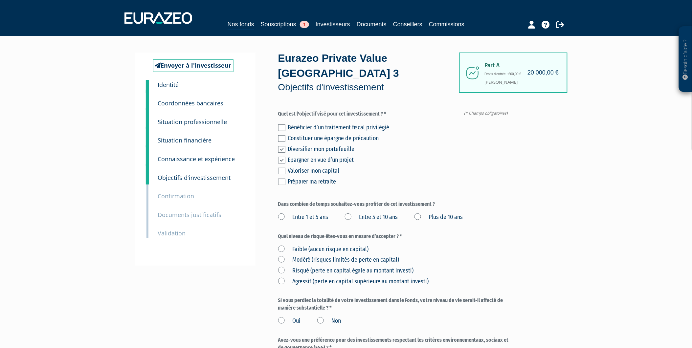
click at [0, 0] on input "checkbox" at bounding box center [0, 0] width 0 height 0
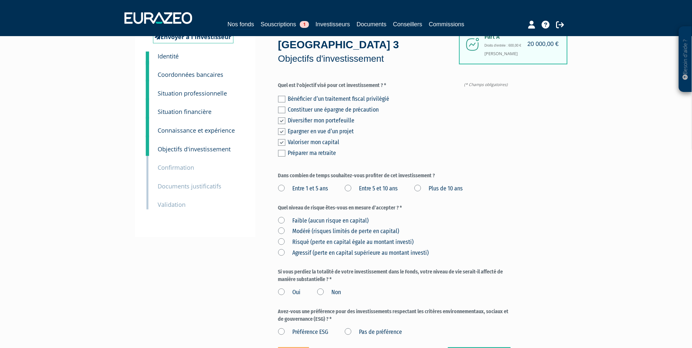
scroll to position [73, 0]
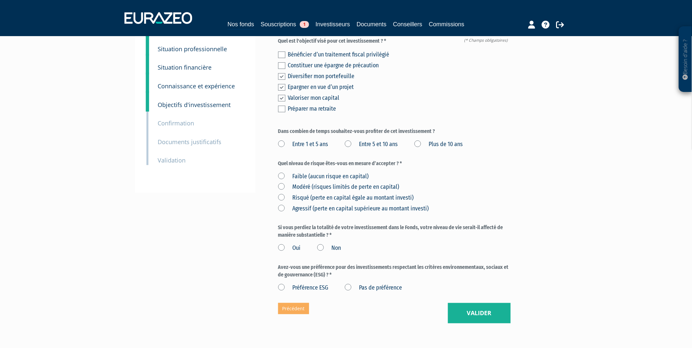
click at [353, 140] on label "Entre 5 et 10 ans" at bounding box center [371, 144] width 53 height 9
click at [0, 0] on ans "Entre 5 et 10 ans" at bounding box center [0, 0] width 0 height 0
click at [418, 140] on label "Plus de 10 ans" at bounding box center [439, 144] width 49 height 9
click at [0, 0] on ans "Plus de 10 ans" at bounding box center [0, 0] width 0 height 0
click at [337, 138] on div "Entre 1 et 5 ans Entre 5 et 10 ans Plus de 10 ans" at bounding box center [394, 143] width 233 height 11
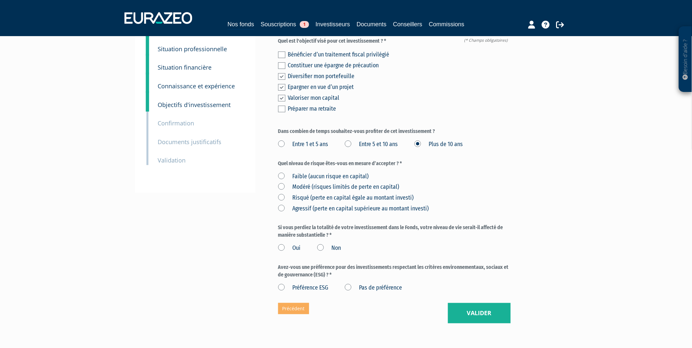
click at [348, 140] on label "Entre 5 et 10 ans" at bounding box center [371, 144] width 53 height 9
click at [0, 0] on ans "Entre 5 et 10 ans" at bounding box center [0, 0] width 0 height 0
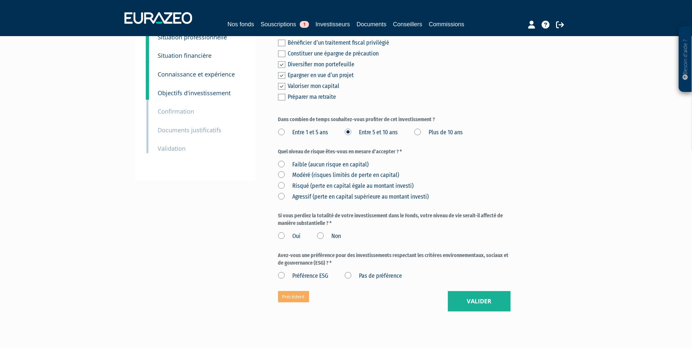
scroll to position [97, 0]
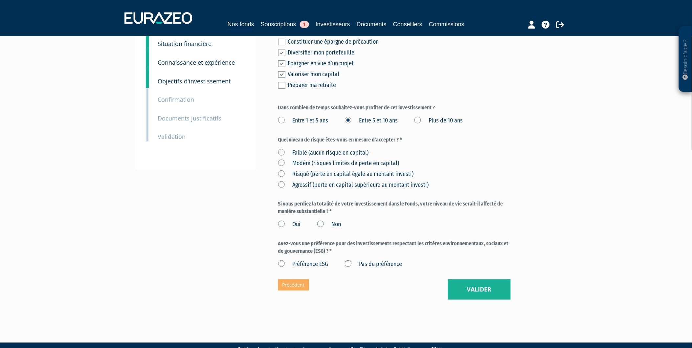
click at [284, 170] on label "Risqué (perte en capital égale au montant investi)" at bounding box center [346, 174] width 136 height 9
click at [0, 0] on investi\) "Risqué (perte en capital égale au montant investi)" at bounding box center [0, 0] width 0 height 0
click at [287, 220] on label "Oui" at bounding box center [289, 224] width 23 height 9
click at [0, 0] on input "Oui" at bounding box center [0, 0] width 0 height 0
click at [318, 220] on label "Non" at bounding box center [329, 224] width 24 height 9
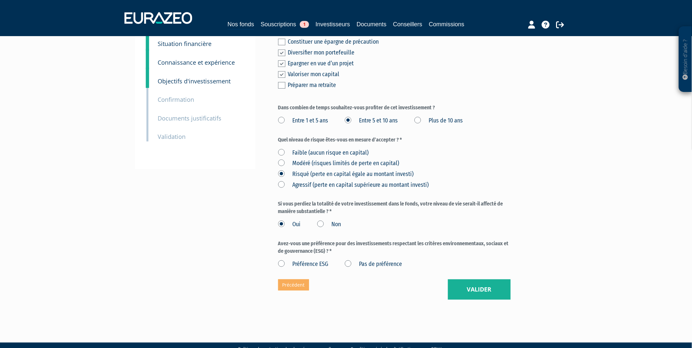
click at [0, 0] on input "Non" at bounding box center [0, 0] width 0 height 0
click at [353, 260] on label "Pas de préférence" at bounding box center [374, 264] width 58 height 9
click at [0, 0] on préférence "Pas de préférence" at bounding box center [0, 0] width 0 height 0
click at [497, 280] on button "Valider" at bounding box center [479, 290] width 63 height 20
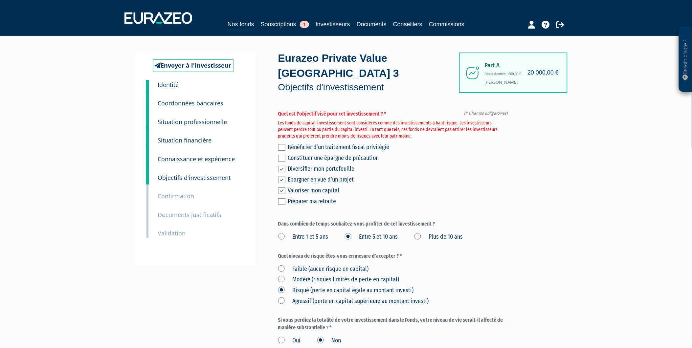
click at [282, 177] on label at bounding box center [281, 180] width 7 height 7
click at [0, 0] on input "checkbox" at bounding box center [0, 0] width 0 height 0
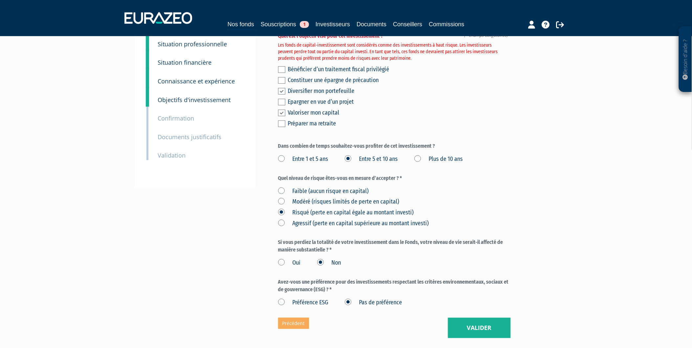
scroll to position [116, 0]
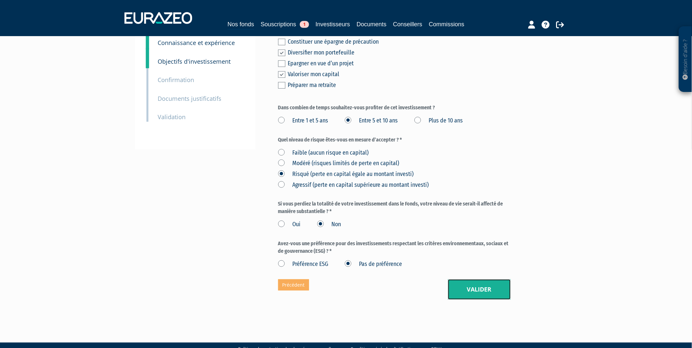
click at [472, 280] on button "Valider" at bounding box center [479, 290] width 63 height 20
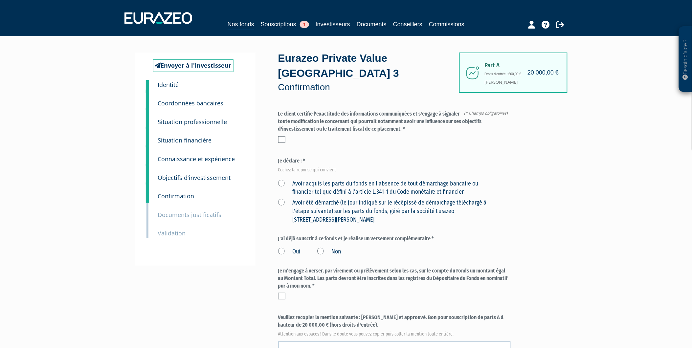
click at [287, 136] on div at bounding box center [394, 139] width 233 height 7
click at [285, 136] on label at bounding box center [281, 139] width 7 height 7
click at [0, 0] on input "checkbox" at bounding box center [0, 0] width 0 height 0
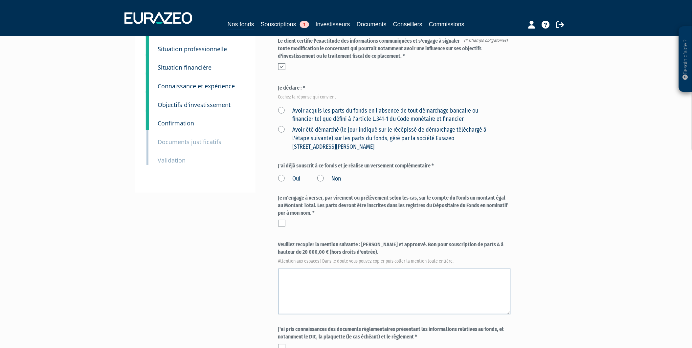
scroll to position [36, 0]
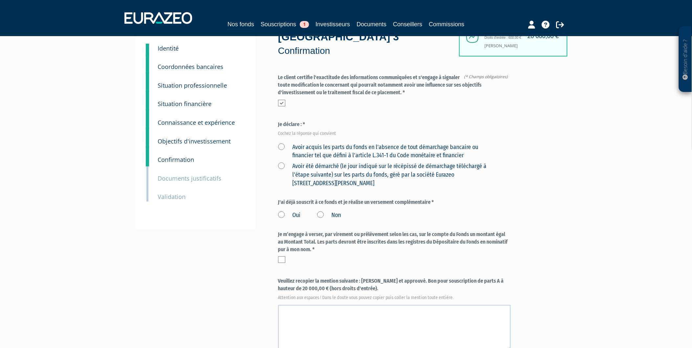
click at [303, 143] on label "Avoir acquis les parts du fonds en l'absence de tout démarchage bancaire ou fin…" at bounding box center [386, 151] width 217 height 17
click at [0, 0] on financier "Avoir acquis les parts du fonds en l'absence de tout démarchage bancaire ou fin…" at bounding box center [0, 0] width 0 height 0
click at [297, 162] on label "Avoir été démarché (le jour indiqué sur le récépissé de démarchage téléchargé à…" at bounding box center [386, 174] width 217 height 25
click at [0, 0] on Paris "Avoir été démarché (le jour indiqué sur le récépissé de démarchage téléchargé à…" at bounding box center [0, 0] width 0 height 0
click at [300, 143] on label "Avoir acquis les parts du fonds en l'absence de tout démarchage bancaire ou fin…" at bounding box center [386, 151] width 217 height 17
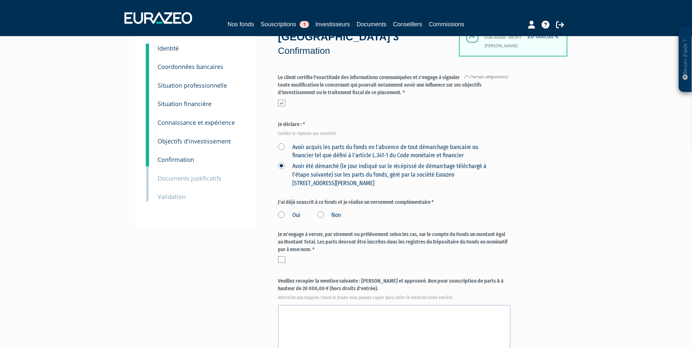
click at [0, 0] on financier "Avoir acquis les parts du fonds en l'absence de tout démarchage bancaire ou fin…" at bounding box center [0, 0] width 0 height 0
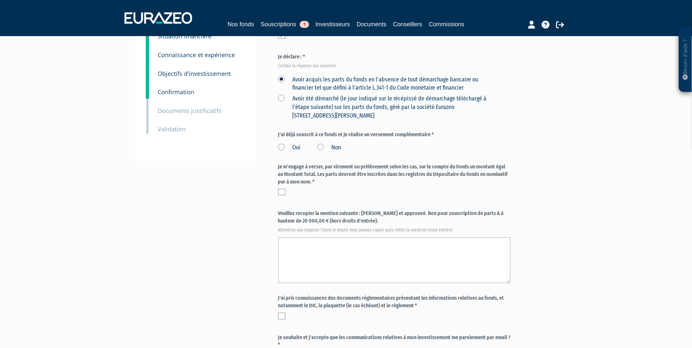
scroll to position [109, 0]
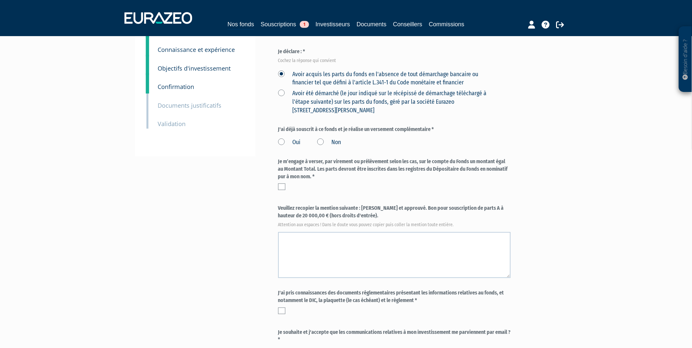
click at [321, 138] on label "Non" at bounding box center [329, 142] width 24 height 9
click at [0, 0] on input "Non" at bounding box center [0, 0] width 0 height 0
click at [284, 184] on label at bounding box center [281, 187] width 7 height 7
click at [0, 0] on input "checkbox" at bounding box center [0, 0] width 0 height 0
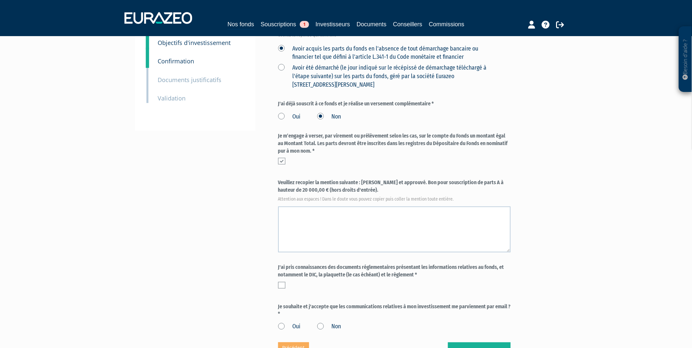
scroll to position [146, 0]
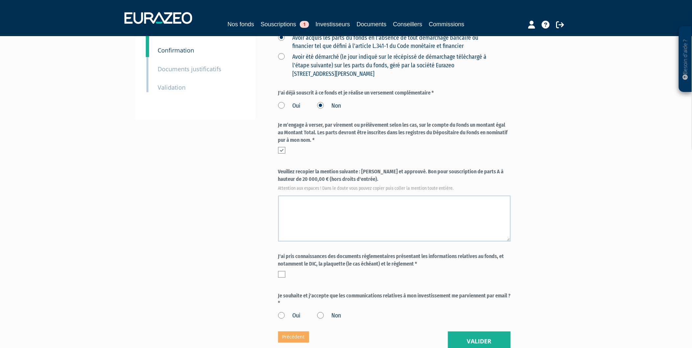
drag, startPoint x: 349, startPoint y: 164, endPoint x: 363, endPoint y: 151, distance: 18.6
click at [363, 151] on form "(* Champs obligatoires) Quel niveau de risque êtes-vous en mesure d’accepter ? …" at bounding box center [394, 143] width 233 height 356
copy label "Lu et approuvé. Bon pour souscription de parts A à hauteur de 20 000,00 € (hors…"
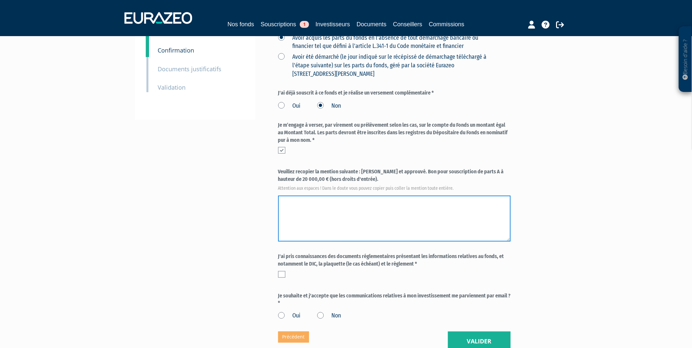
click at [331, 196] on textarea at bounding box center [394, 219] width 233 height 46
paste textarea "Lu et approuvé. Bon pour souscription de parts A à hauteur de 20 000,00 € (hors…"
click at [331, 196] on textarea at bounding box center [394, 219] width 233 height 46
click at [347, 196] on textarea at bounding box center [394, 219] width 233 height 46
click at [366, 196] on textarea at bounding box center [394, 219] width 233 height 46
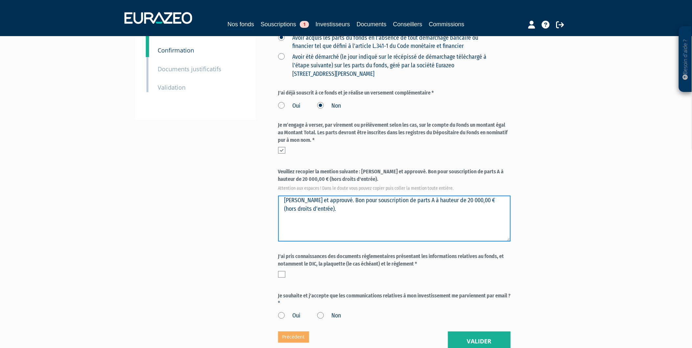
drag, startPoint x: 366, startPoint y: 195, endPoint x: 369, endPoint y: 203, distance: 8.5
click at [365, 196] on textarea at bounding box center [394, 219] width 233 height 46
drag, startPoint x: 373, startPoint y: 206, endPoint x: 310, endPoint y: 195, distance: 64.1
click at [310, 196] on textarea at bounding box center [394, 219] width 233 height 46
type textarea "Lu et approuvé. Bon pour souscription de parts A à hauteur de 20 000,00 € (hors…"
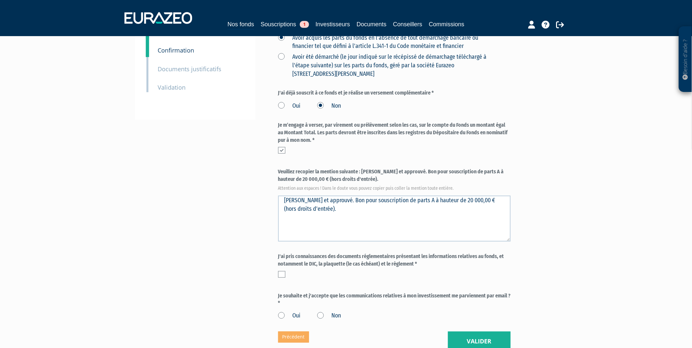
click at [238, 188] on div "Envoyer à l'investisseur 1 Identité 2 Coordonnées bancaires 3 Situation profess…" at bounding box center [346, 130] width 413 height 446
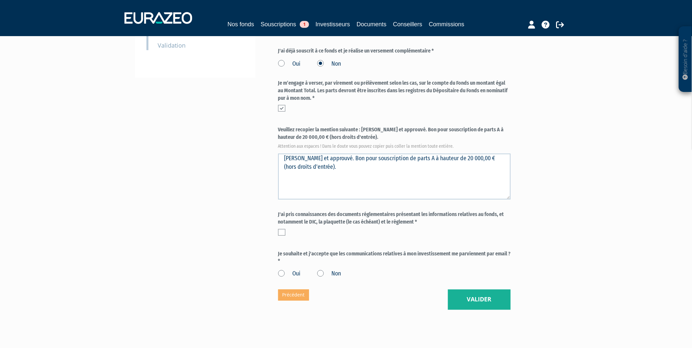
scroll to position [198, 0]
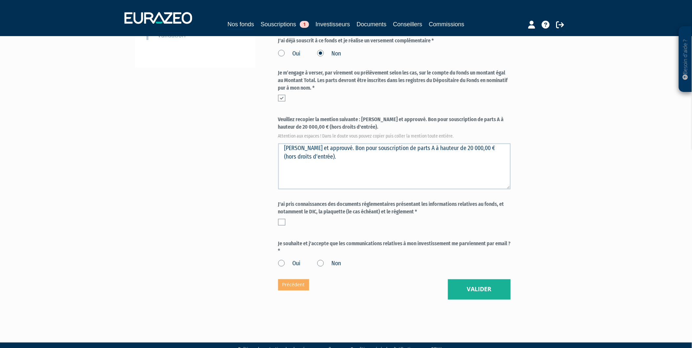
click at [282, 219] on label at bounding box center [281, 222] width 7 height 7
click at [0, 0] on input "checkbox" at bounding box center [0, 0] width 0 height 0
click at [293, 260] on label "Oui" at bounding box center [289, 264] width 23 height 9
click at [0, 0] on input "Oui" at bounding box center [0, 0] width 0 height 0
click at [461, 280] on button "Valider" at bounding box center [479, 290] width 63 height 20
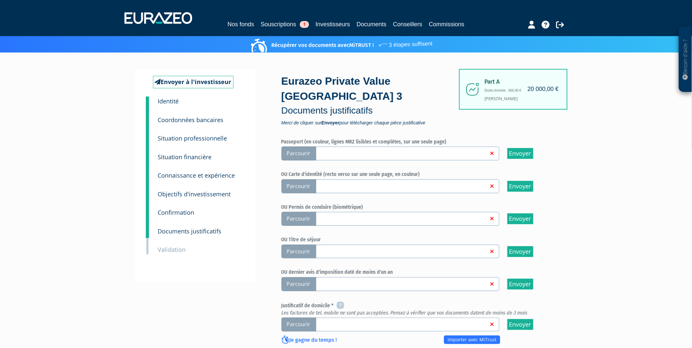
click at [306, 147] on span "Parcourir" at bounding box center [299, 154] width 35 height 14
click at [0, 0] on input "Parcourir" at bounding box center [0, 0] width 0 height 0
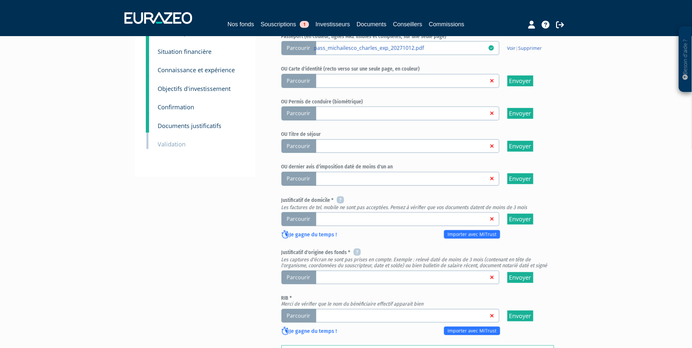
scroll to position [109, 0]
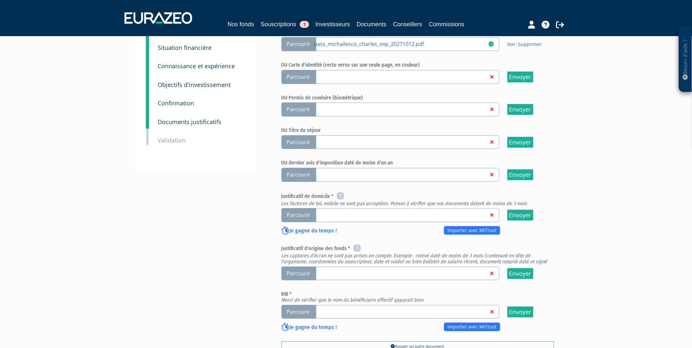
click at [303, 208] on span "Parcourir" at bounding box center [299, 215] width 35 height 14
click at [0, 0] on input "Parcourir" at bounding box center [0, 0] width 0 height 0
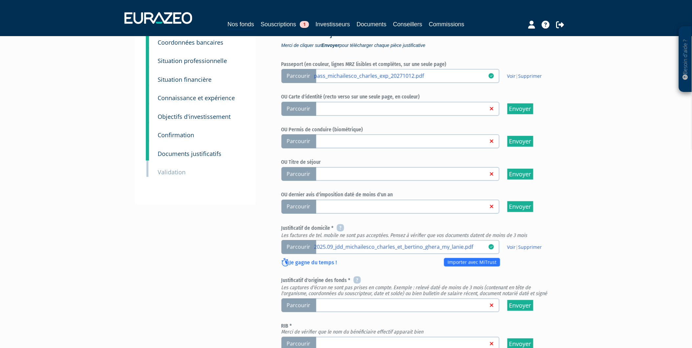
scroll to position [182, 0]
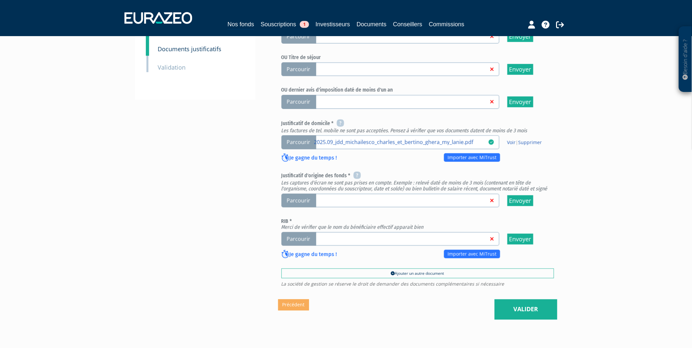
click at [301, 194] on span "Parcourir" at bounding box center [299, 201] width 35 height 14
click at [0, 0] on input "Parcourir" at bounding box center [0, 0] width 0 height 0
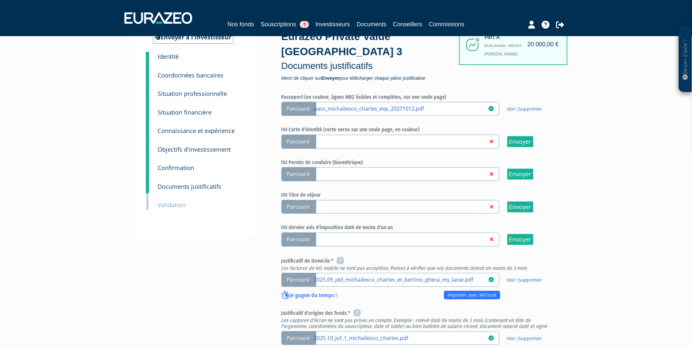
scroll to position [182, 0]
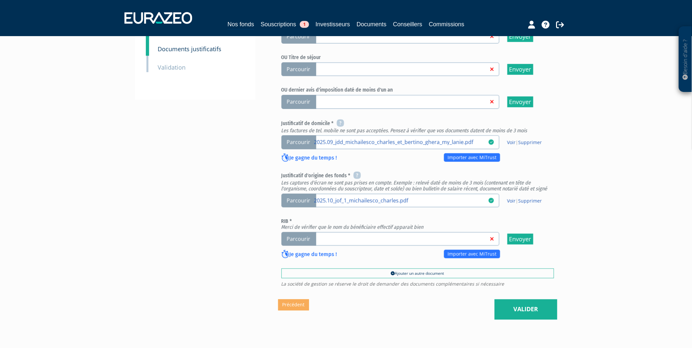
click at [301, 232] on span "Parcourir" at bounding box center [299, 239] width 35 height 14
click at [0, 0] on input "Parcourir" at bounding box center [0, 0] width 0 height 0
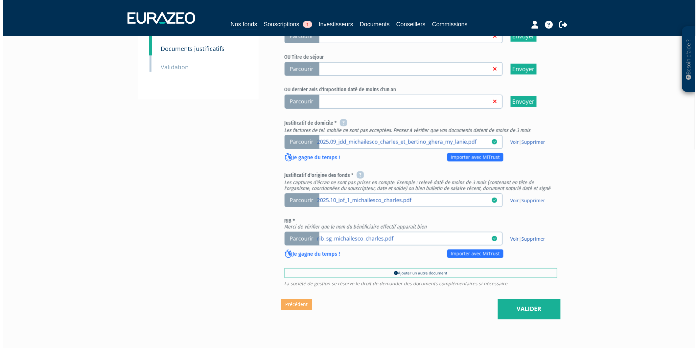
scroll to position [198, 0]
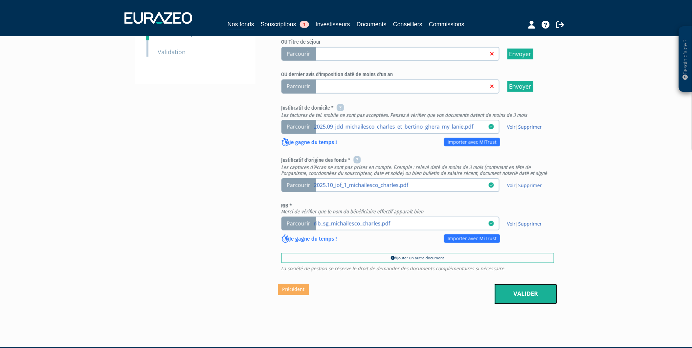
click at [541, 284] on link "Valider" at bounding box center [526, 294] width 63 height 20
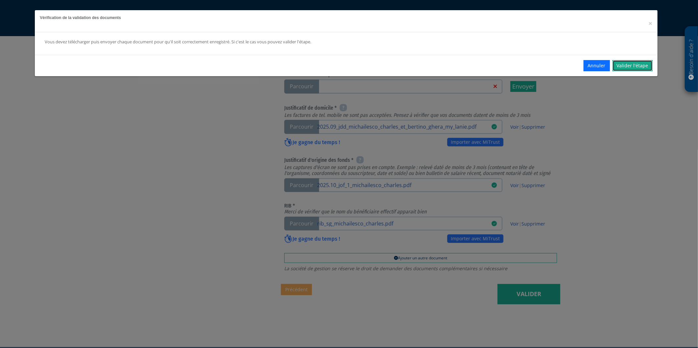
click at [626, 65] on link "Valider l'étape" at bounding box center [632, 65] width 40 height 11
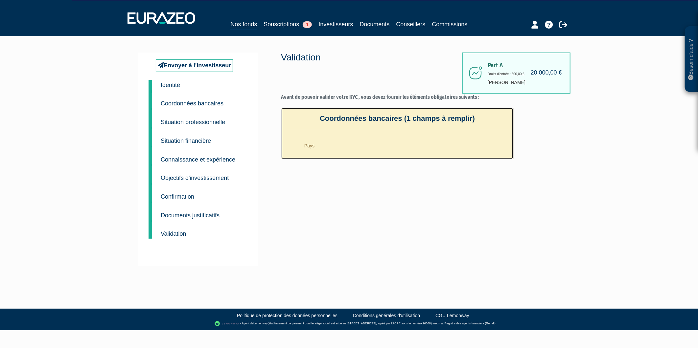
click at [319, 145] on li "Pays" at bounding box center [403, 144] width 209 height 16
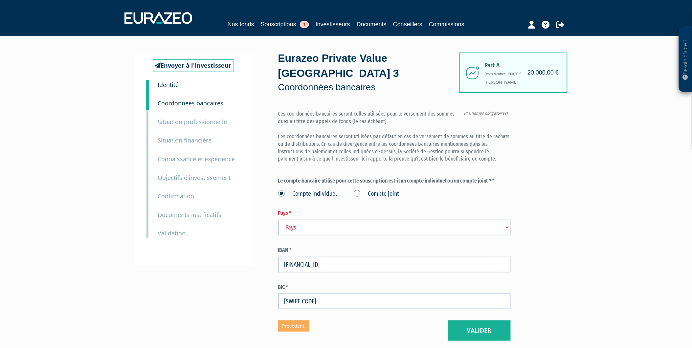
click at [313, 220] on select "Pays [GEOGRAPHIC_DATA] [GEOGRAPHIC_DATA] [GEOGRAPHIC_DATA] [GEOGRAPHIC_DATA] [G…" at bounding box center [394, 228] width 233 height 16
select select "75"
click at [278, 220] on select "Pays [GEOGRAPHIC_DATA] [GEOGRAPHIC_DATA] [GEOGRAPHIC_DATA] [GEOGRAPHIC_DATA] [G…" at bounding box center [394, 228] width 233 height 16
click at [455, 321] on button "Valider" at bounding box center [479, 331] width 63 height 20
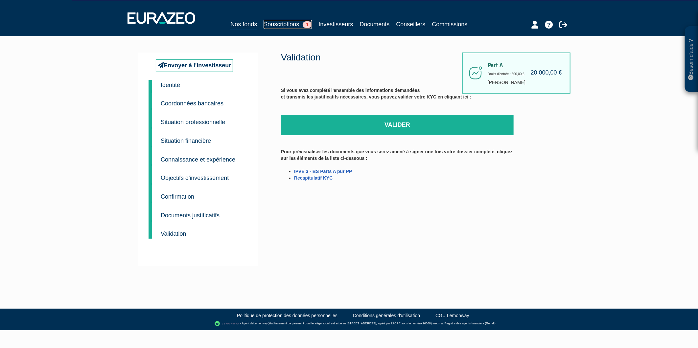
click at [296, 27] on link "Souscriptions 1" at bounding box center [288, 24] width 48 height 9
